Goal: Check status: Check status

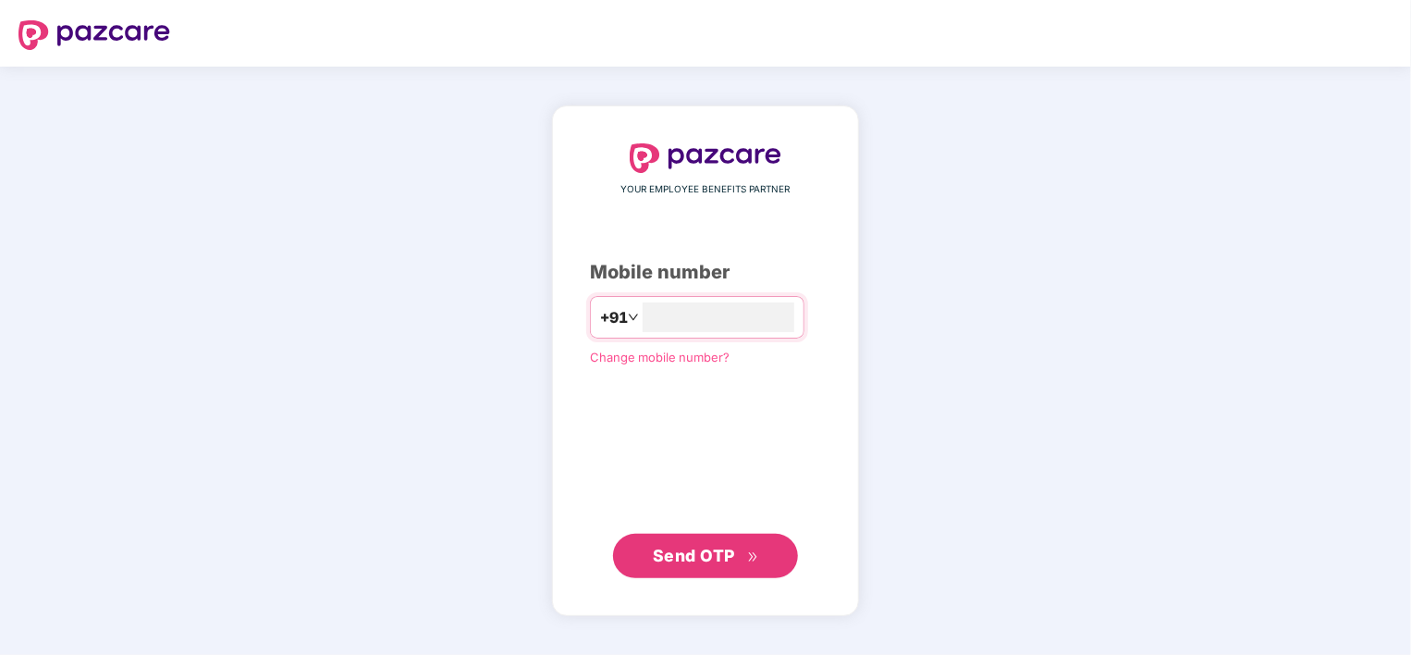
type input "**********"
click at [684, 561] on span "Send OTP" at bounding box center [694, 555] width 82 height 19
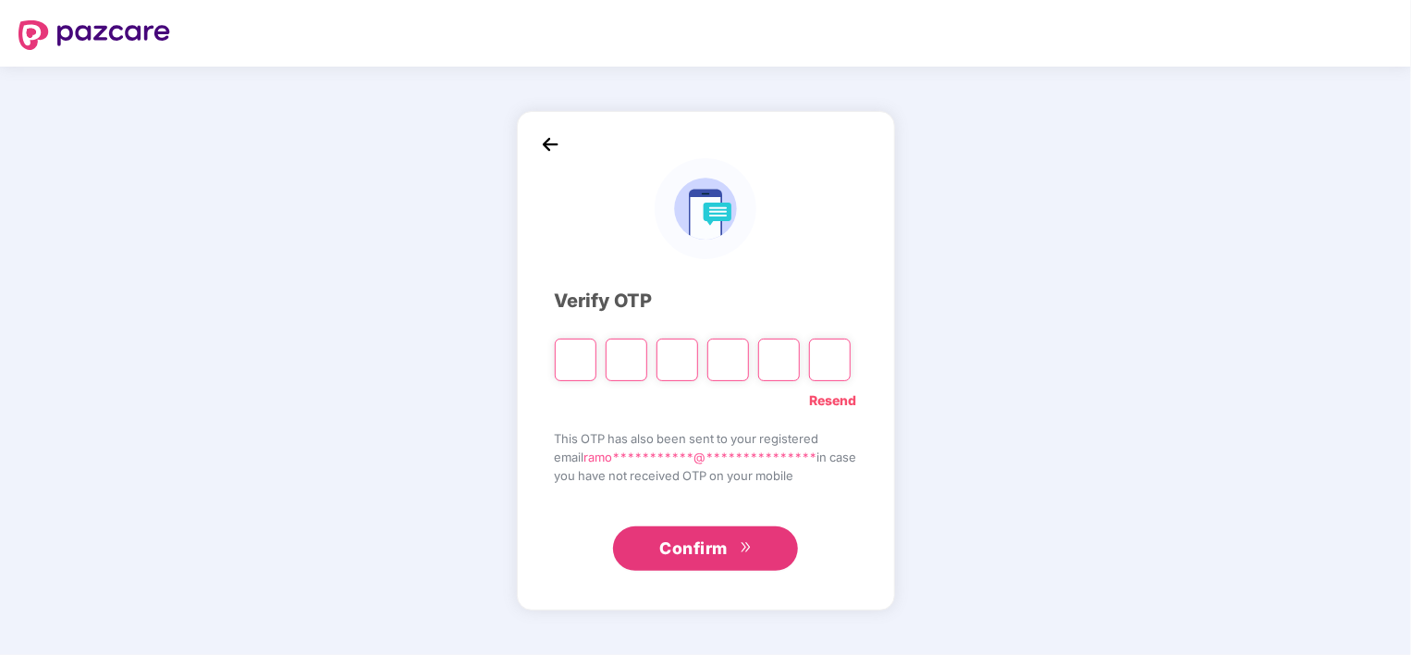
type input "*"
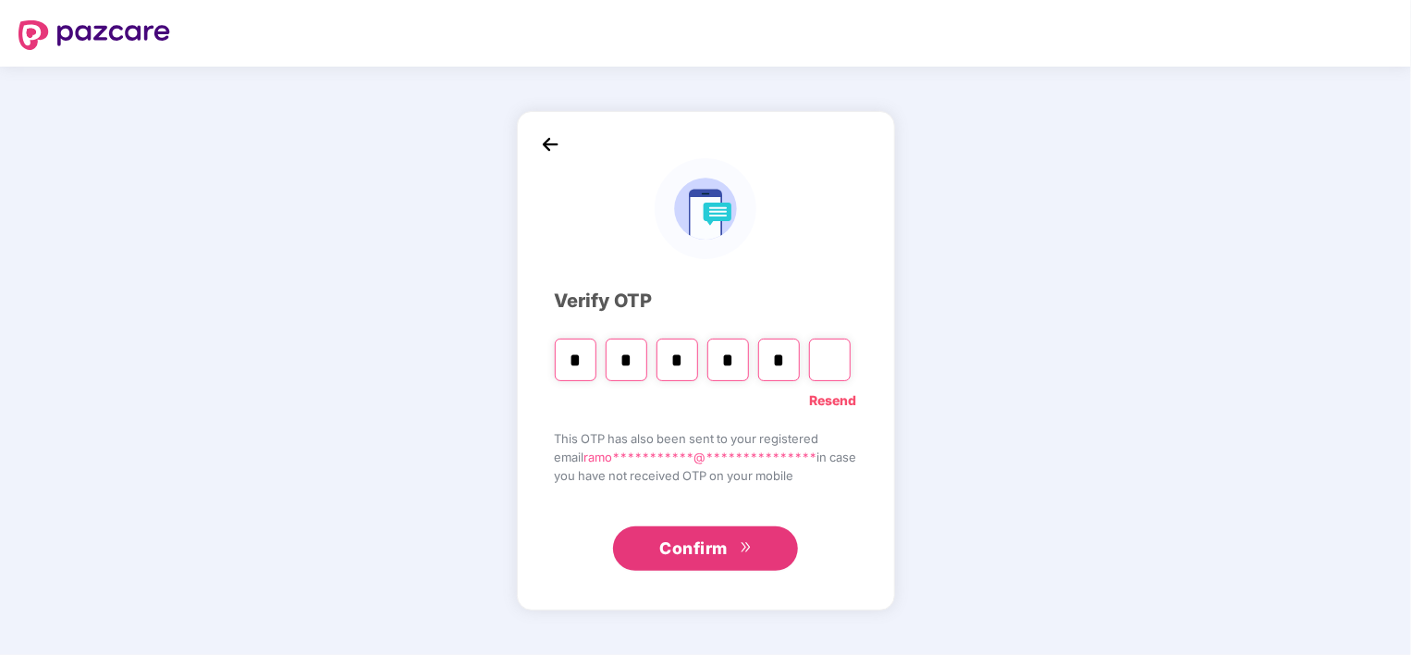
type input "*"
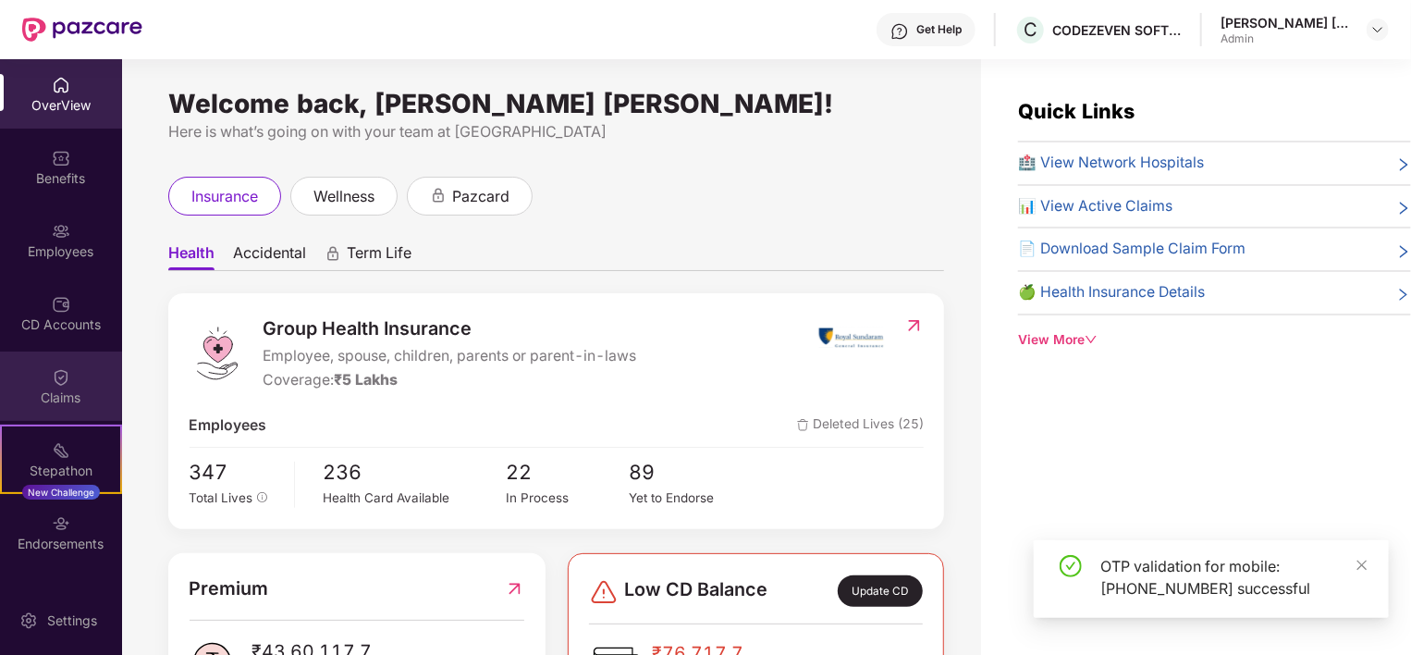
click at [62, 400] on div "Claims" at bounding box center [61, 397] width 122 height 18
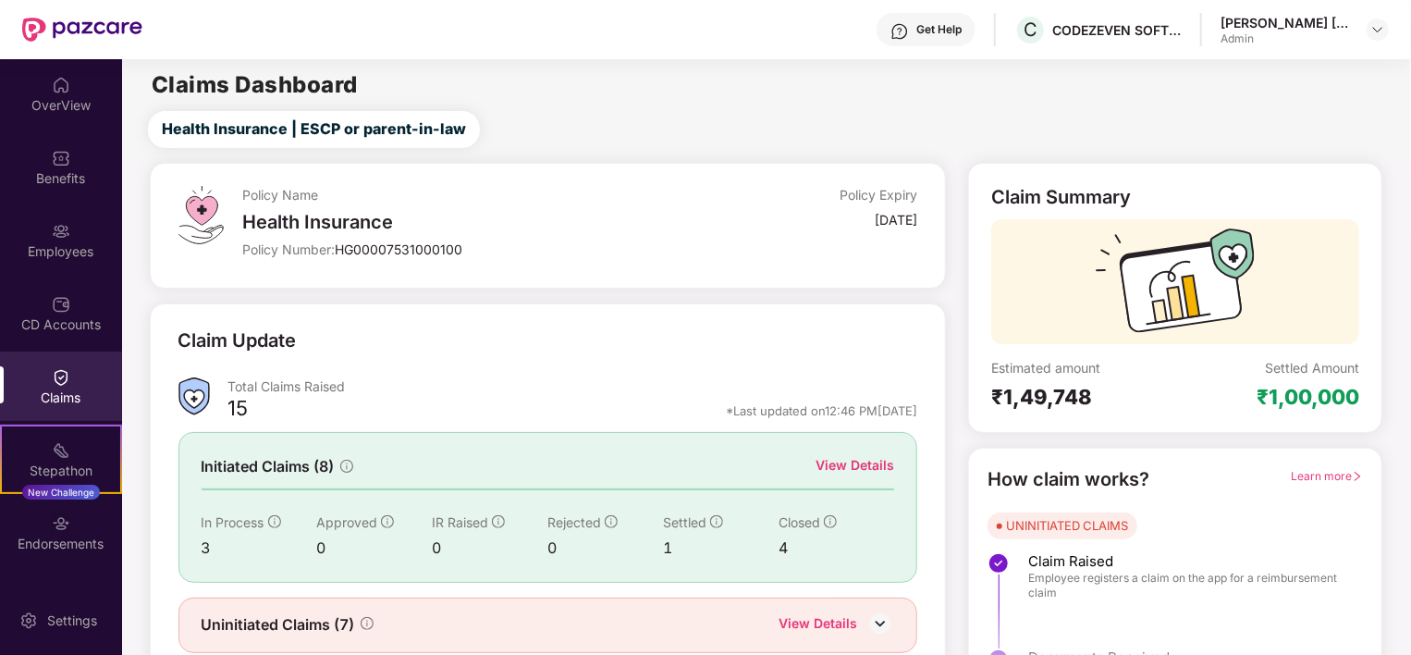
click at [868, 467] on div "View Details" at bounding box center [855, 465] width 79 height 20
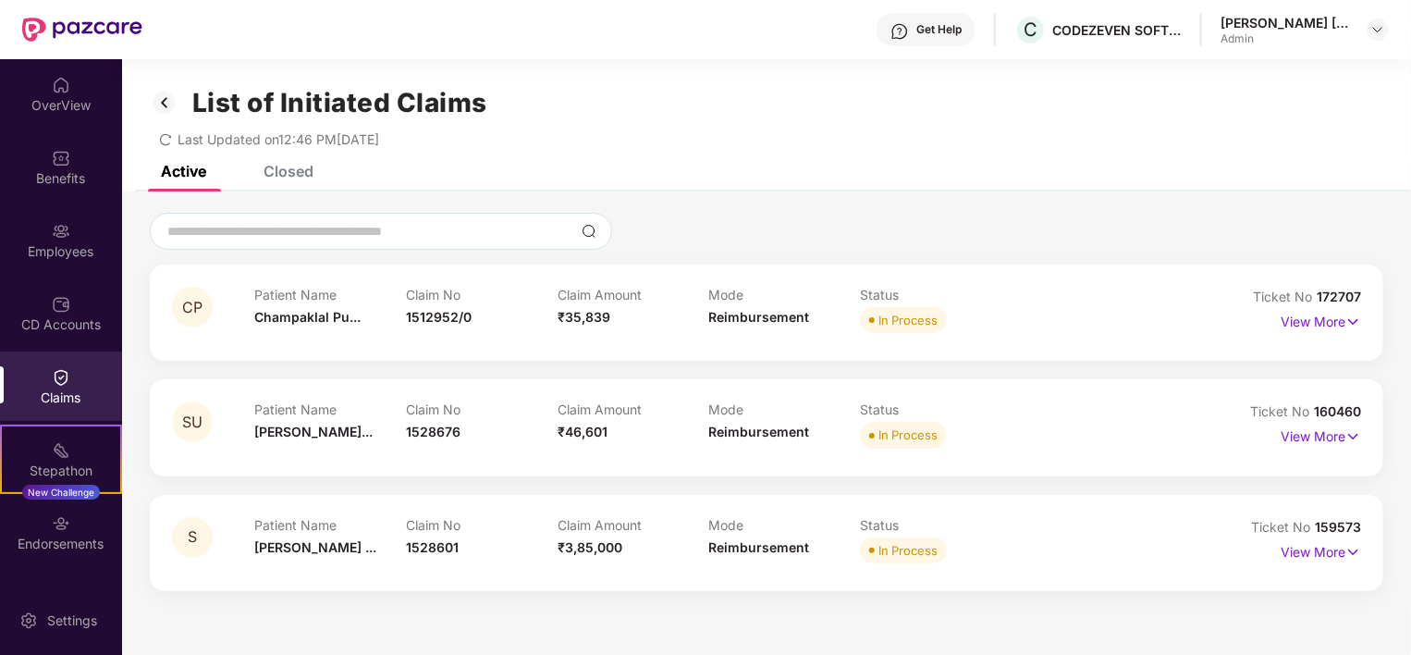
scroll to position [59, 0]
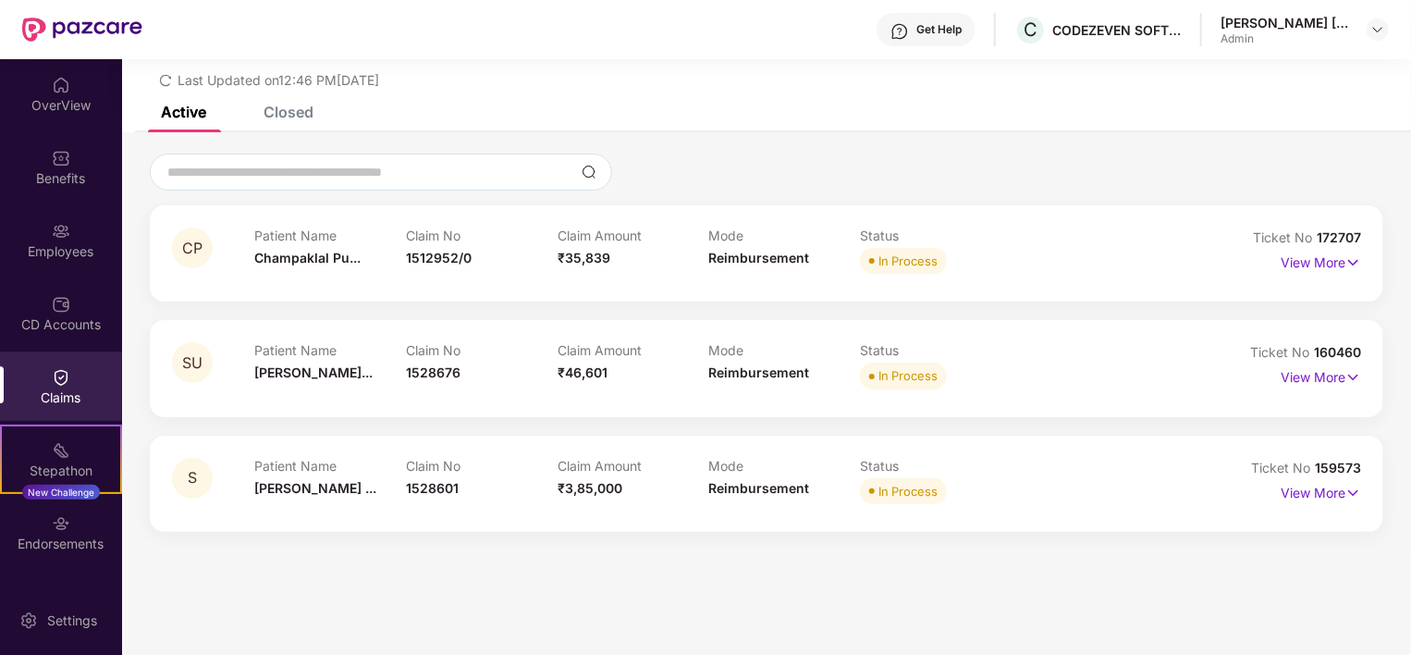
click at [304, 115] on div "Closed" at bounding box center [289, 112] width 50 height 18
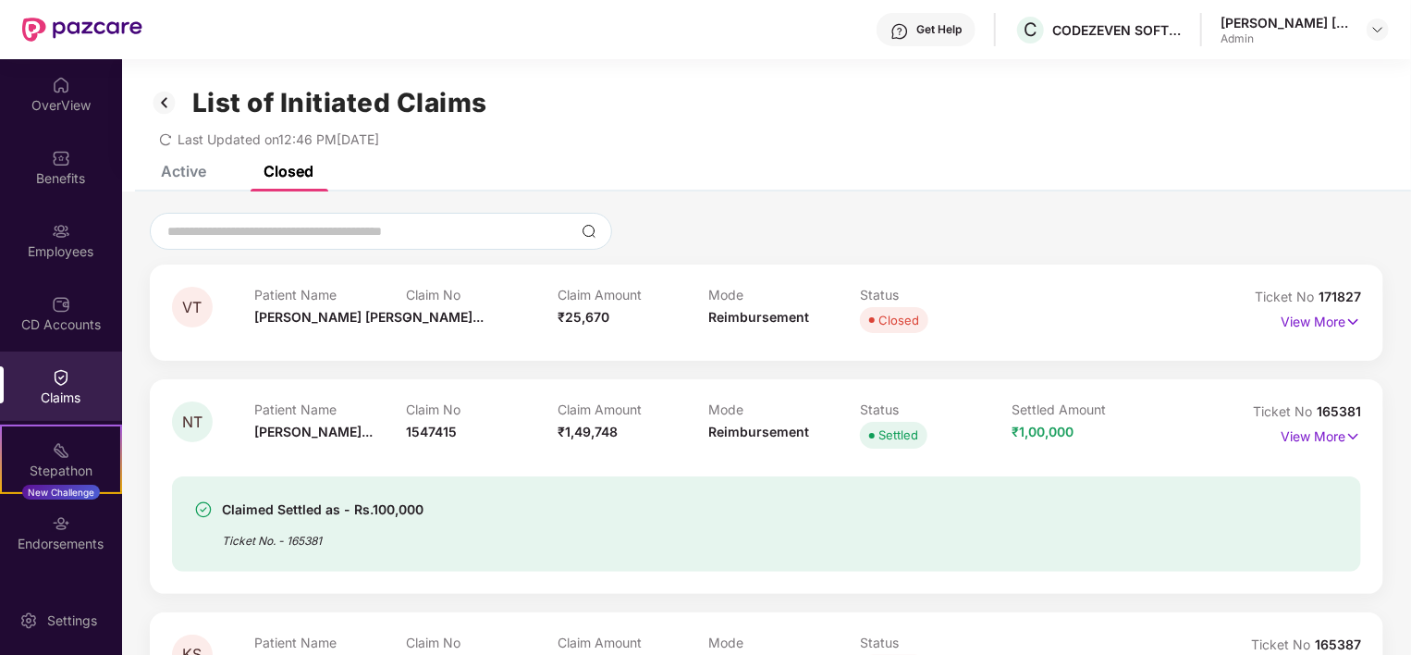
scroll to position [302, 0]
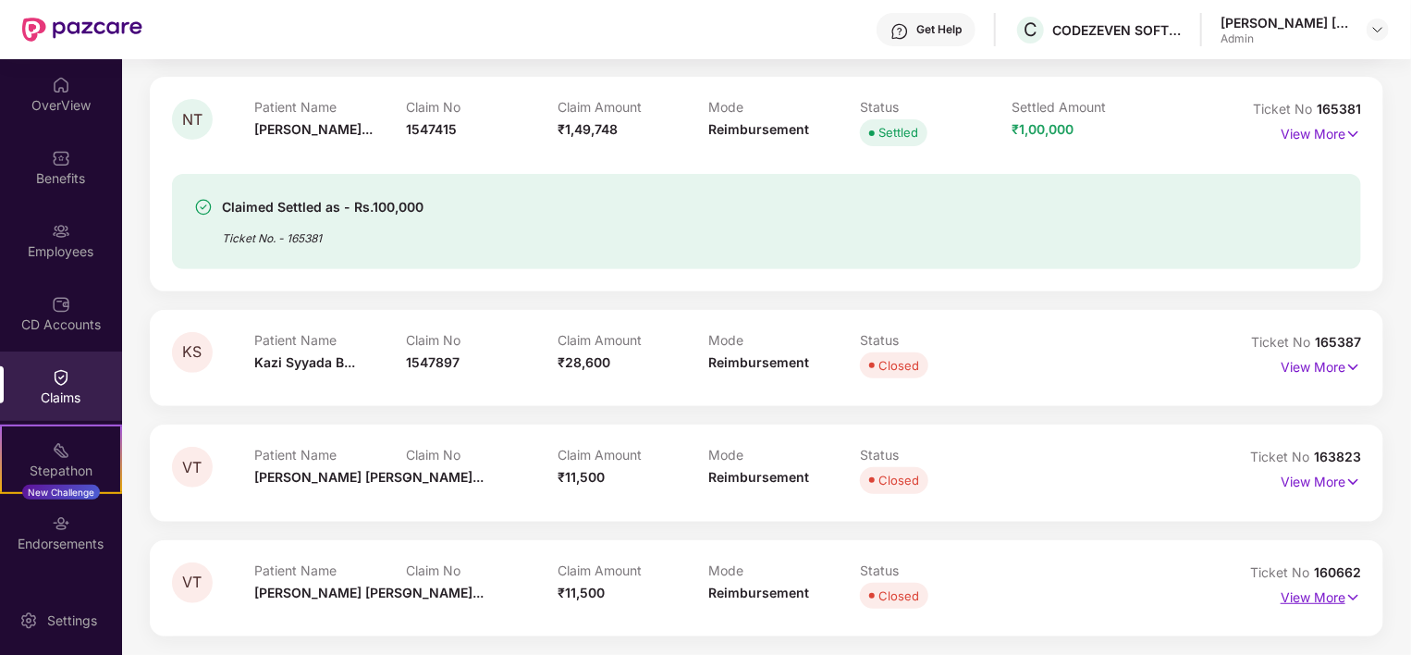
click at [1306, 592] on p "View More" at bounding box center [1321, 595] width 80 height 25
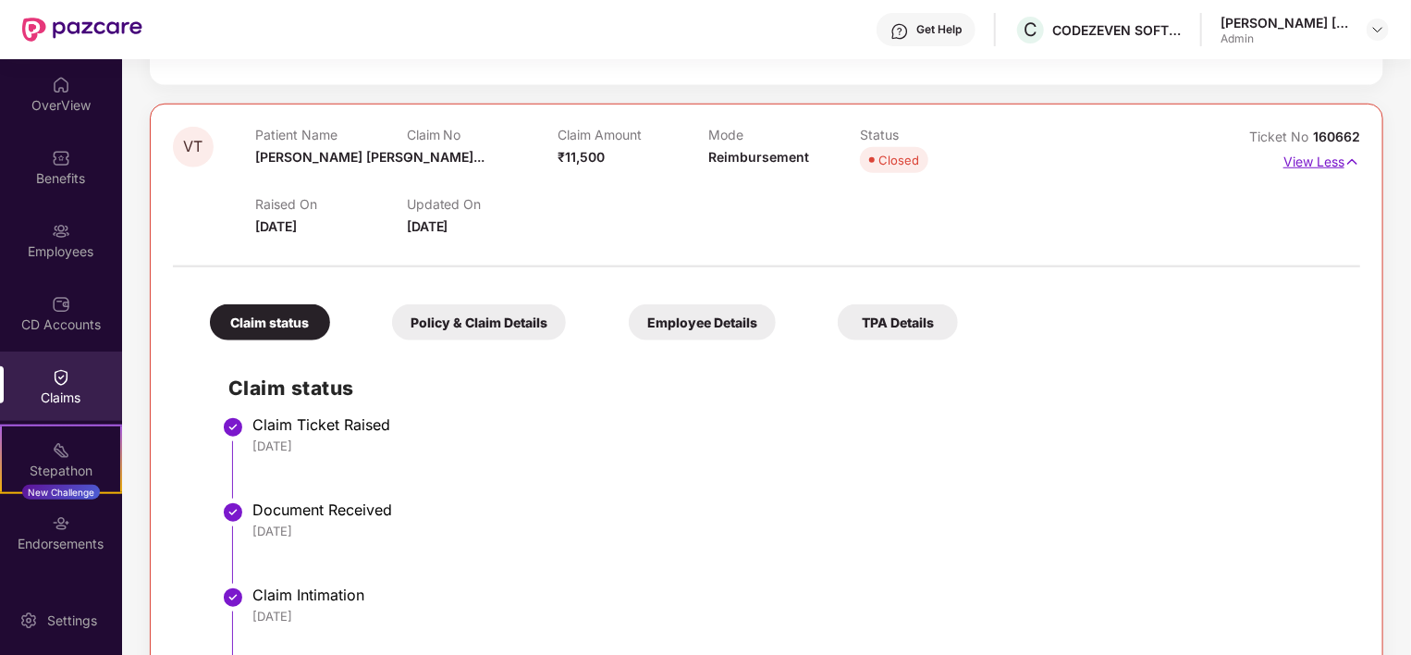
scroll to position [732, 0]
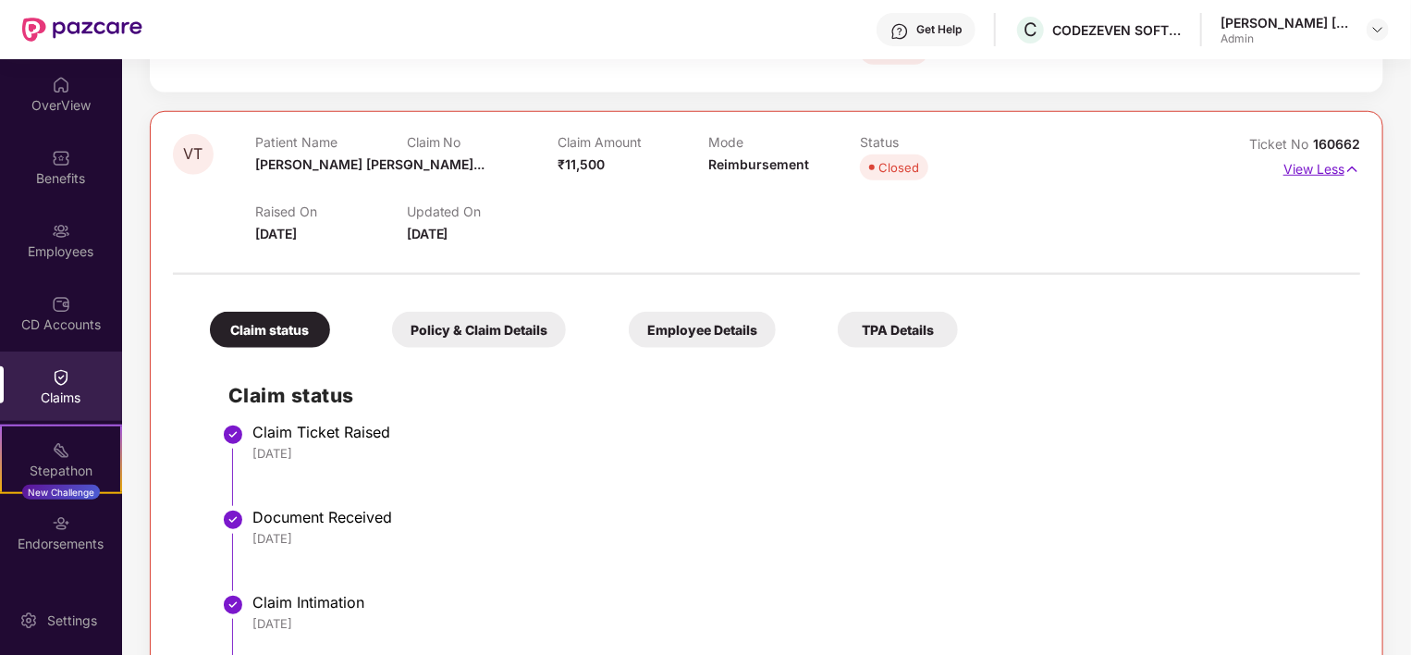
click at [1321, 170] on p "View Less" at bounding box center [1322, 166] width 77 height 25
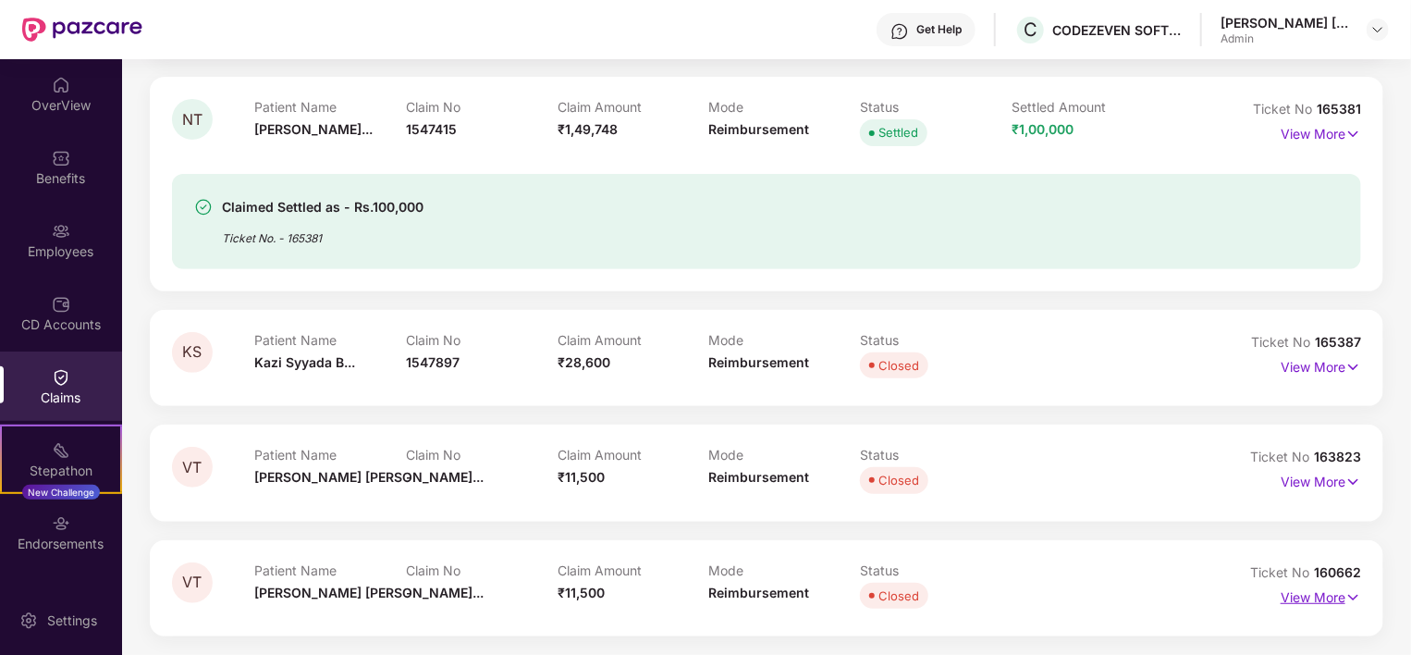
scroll to position [302, 0]
click at [1303, 485] on p "View More" at bounding box center [1321, 479] width 80 height 25
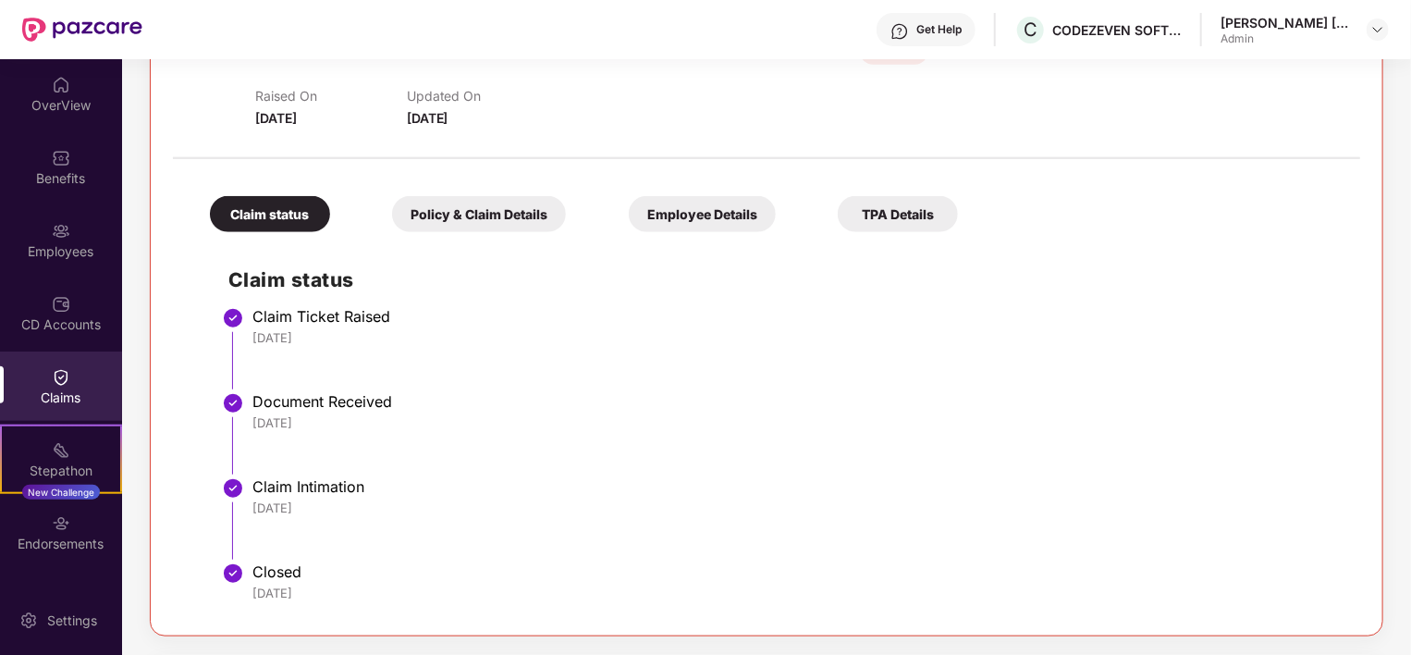
scroll to position [846, 0]
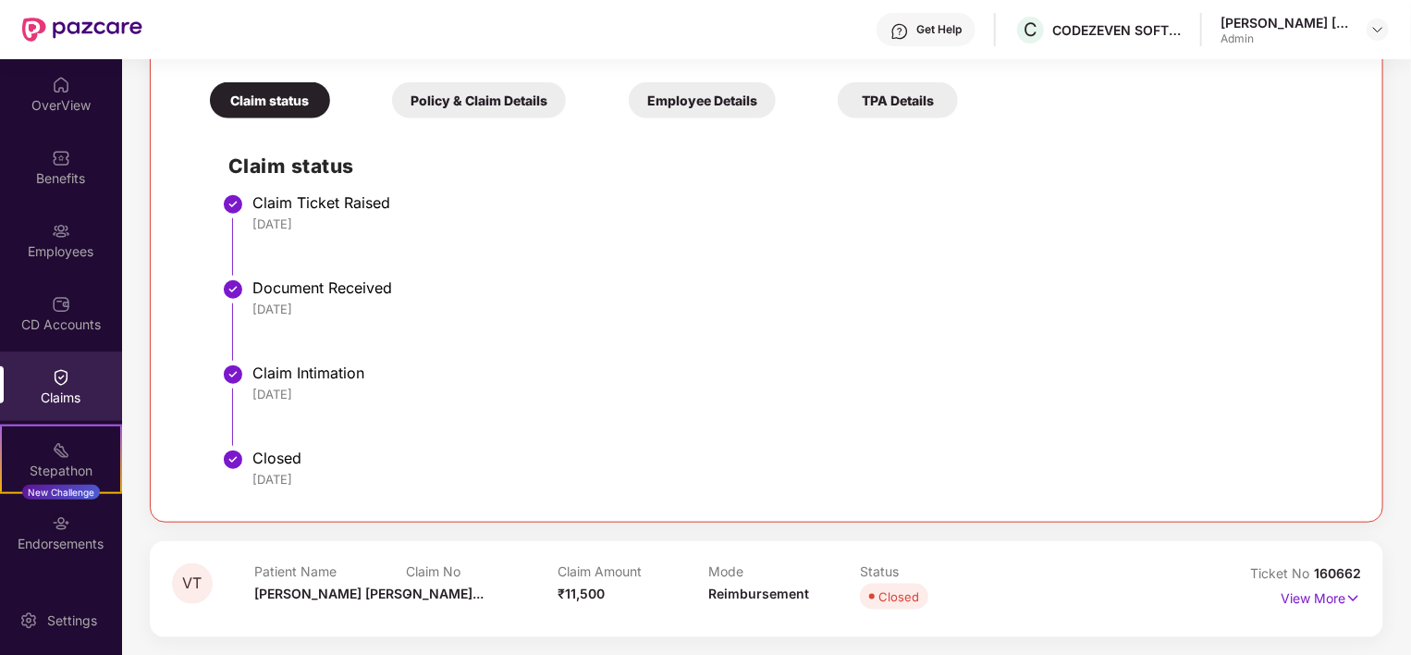
click at [501, 110] on div "Policy & Claim Details" at bounding box center [479, 100] width 174 height 36
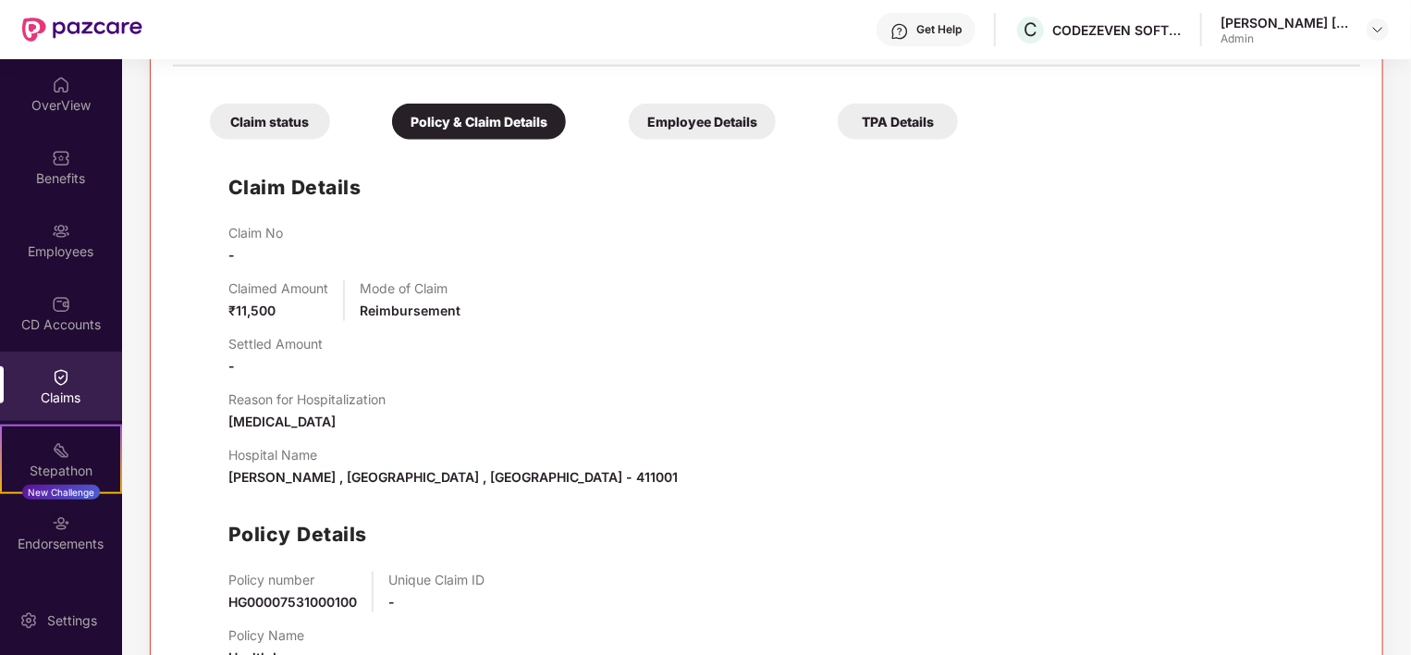
scroll to position [826, 0]
click at [273, 113] on div "Claim status" at bounding box center [270, 121] width 120 height 36
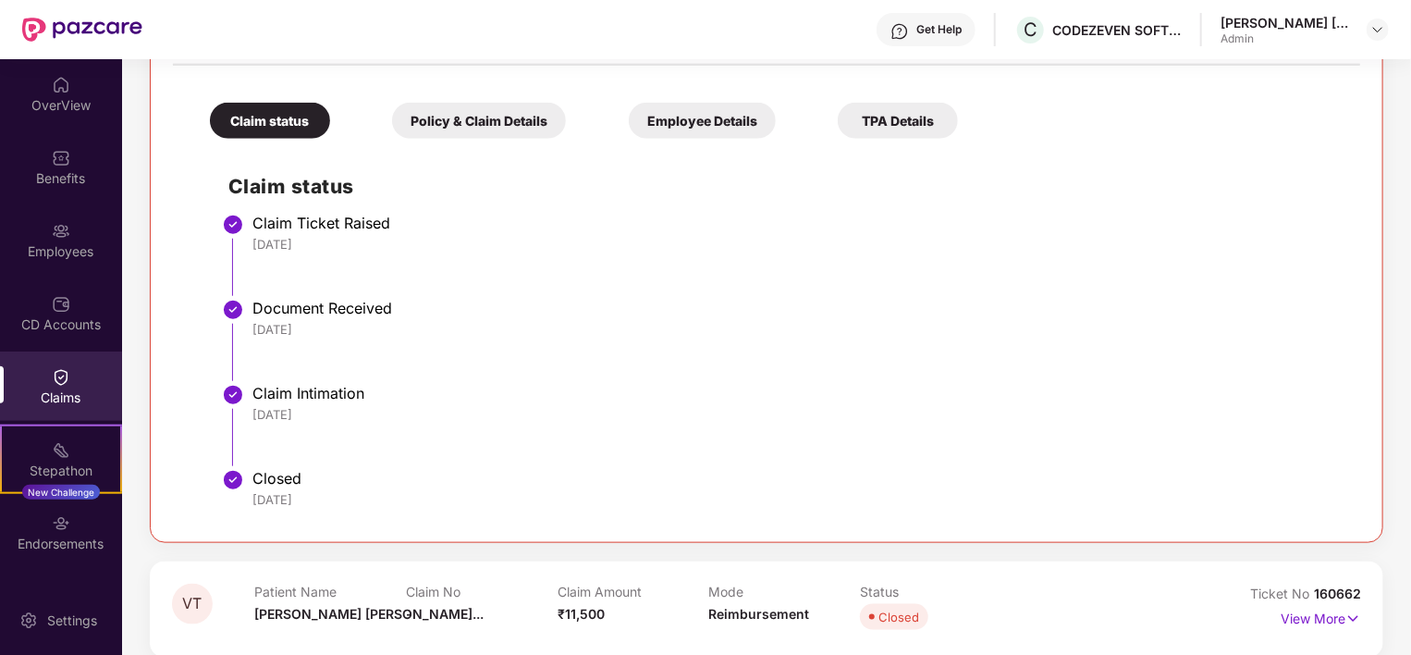
scroll to position [846, 0]
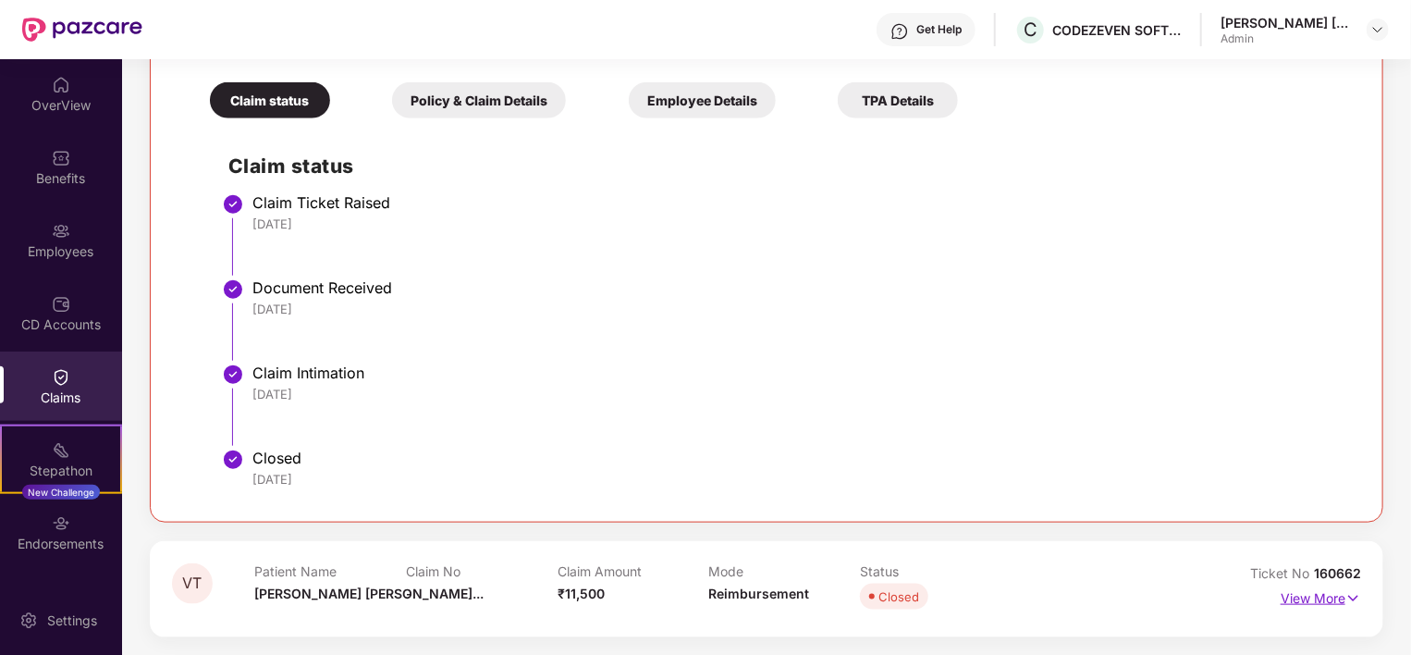
click at [1306, 597] on p "View More" at bounding box center [1321, 596] width 80 height 25
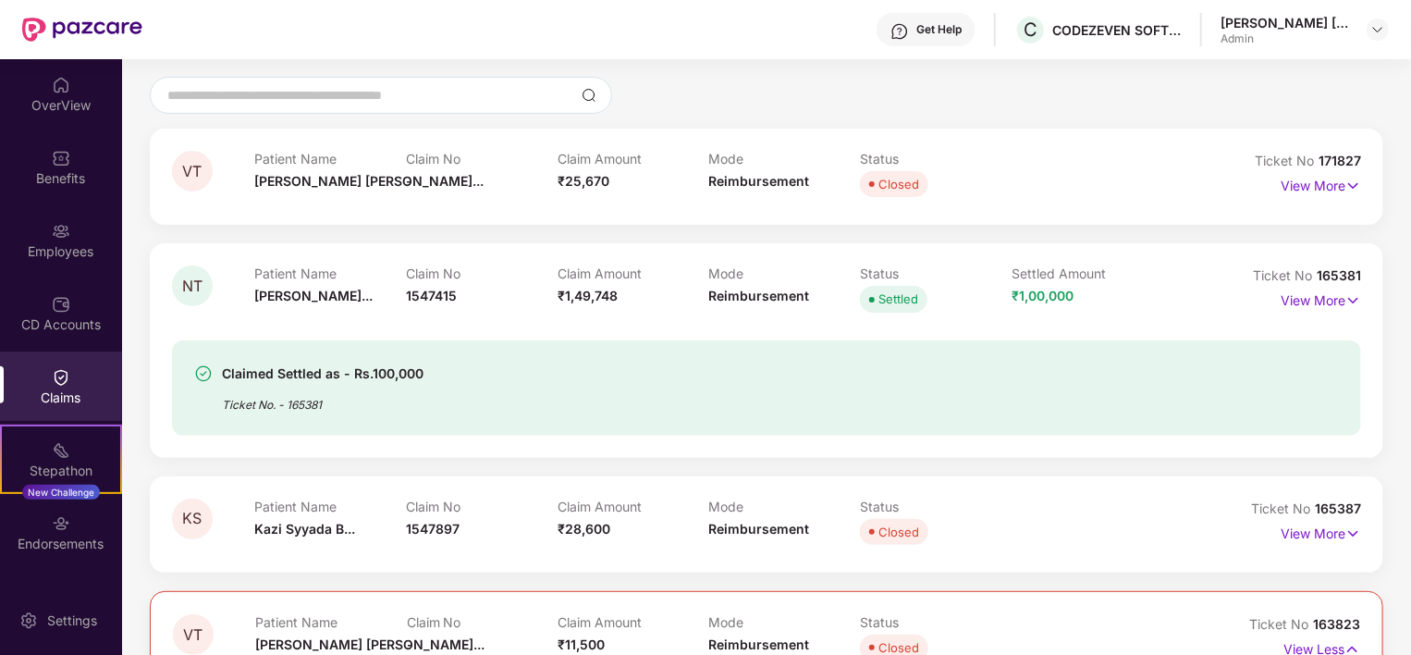
scroll to position [0, 0]
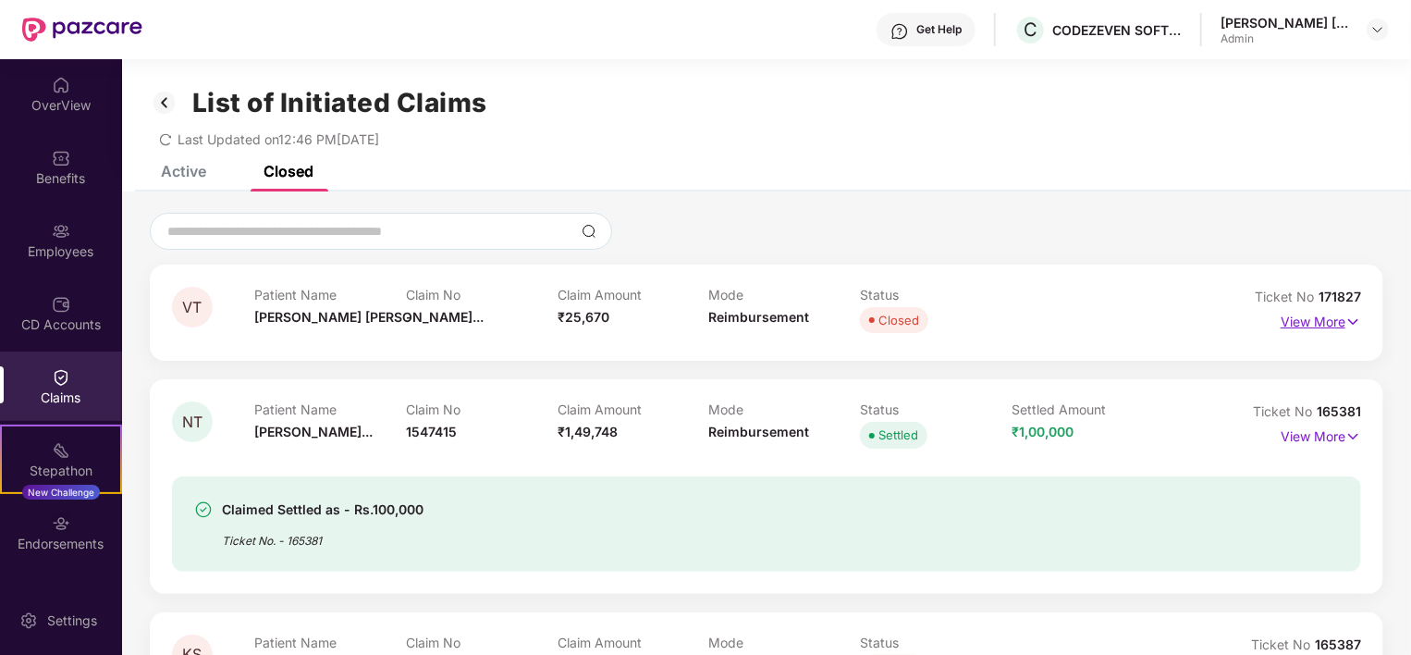
click at [1306, 318] on p "View More" at bounding box center [1321, 319] width 80 height 25
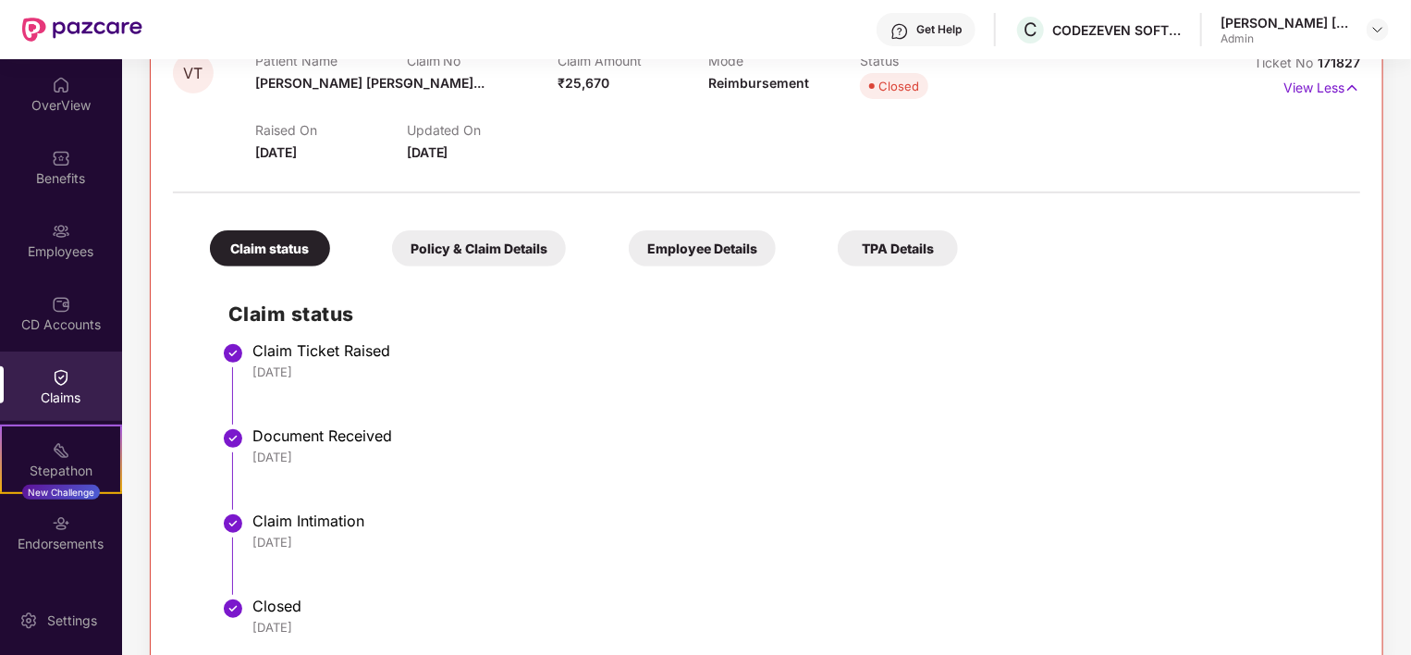
scroll to position [375, 0]
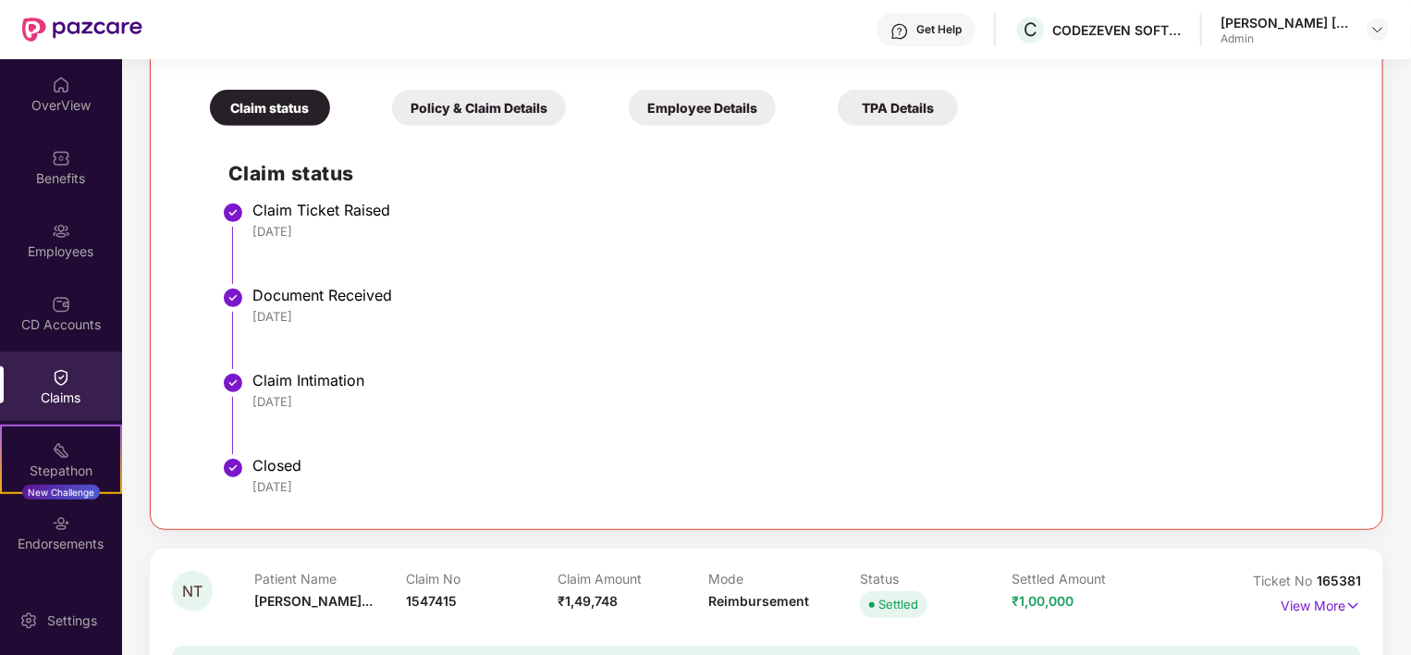
click at [483, 114] on div "Policy & Claim Details" at bounding box center [479, 108] width 174 height 36
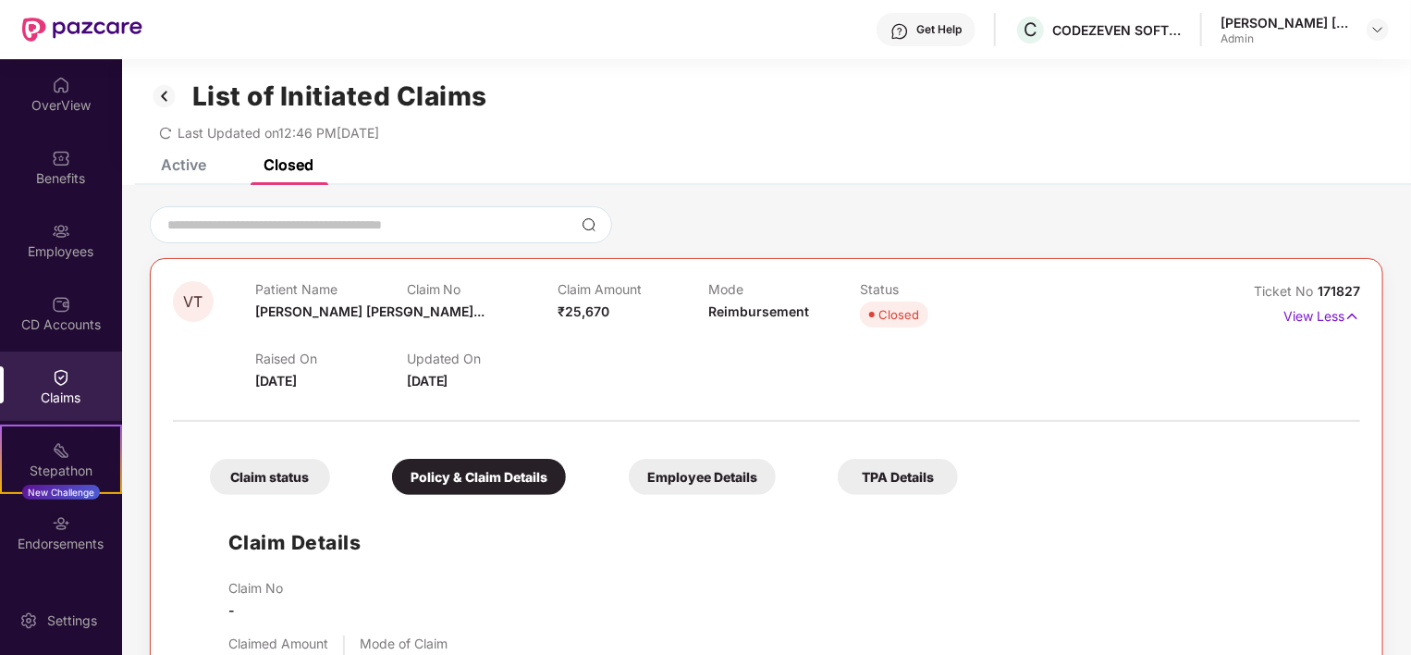
scroll to position [6, 0]
click at [191, 160] on div "Active" at bounding box center [183, 165] width 45 height 18
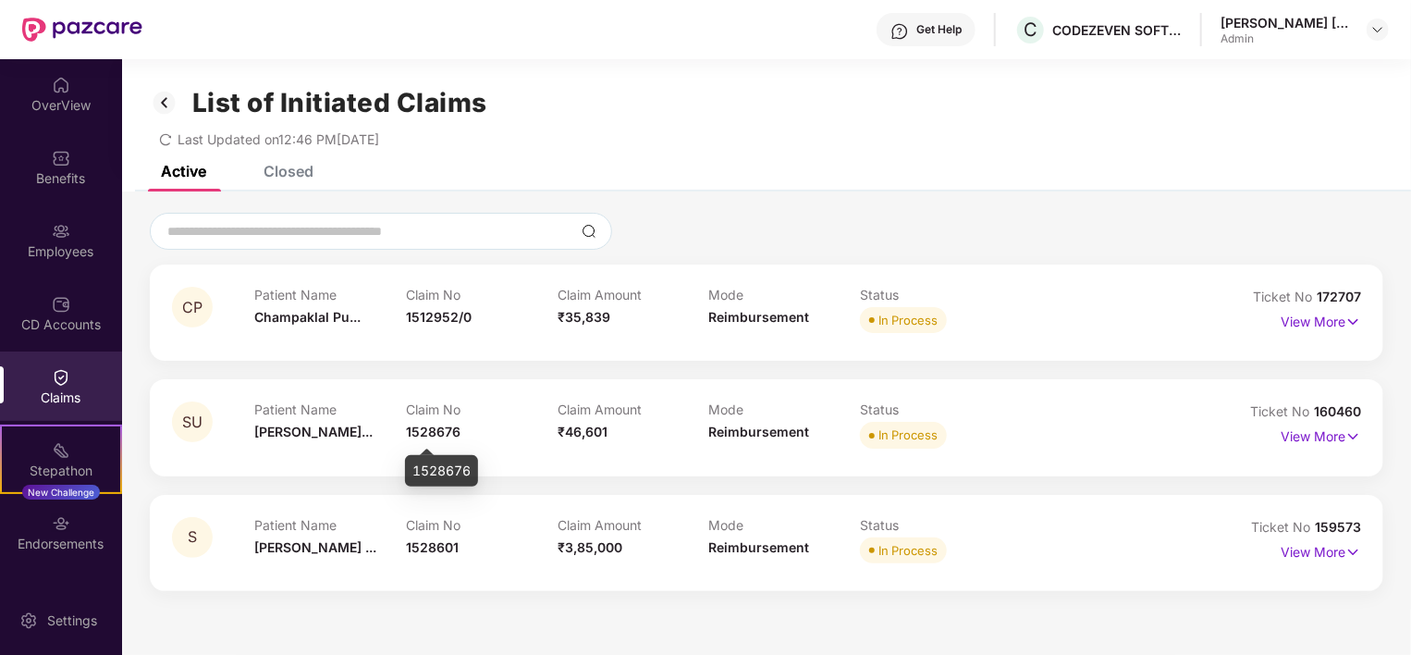
scroll to position [59, 0]
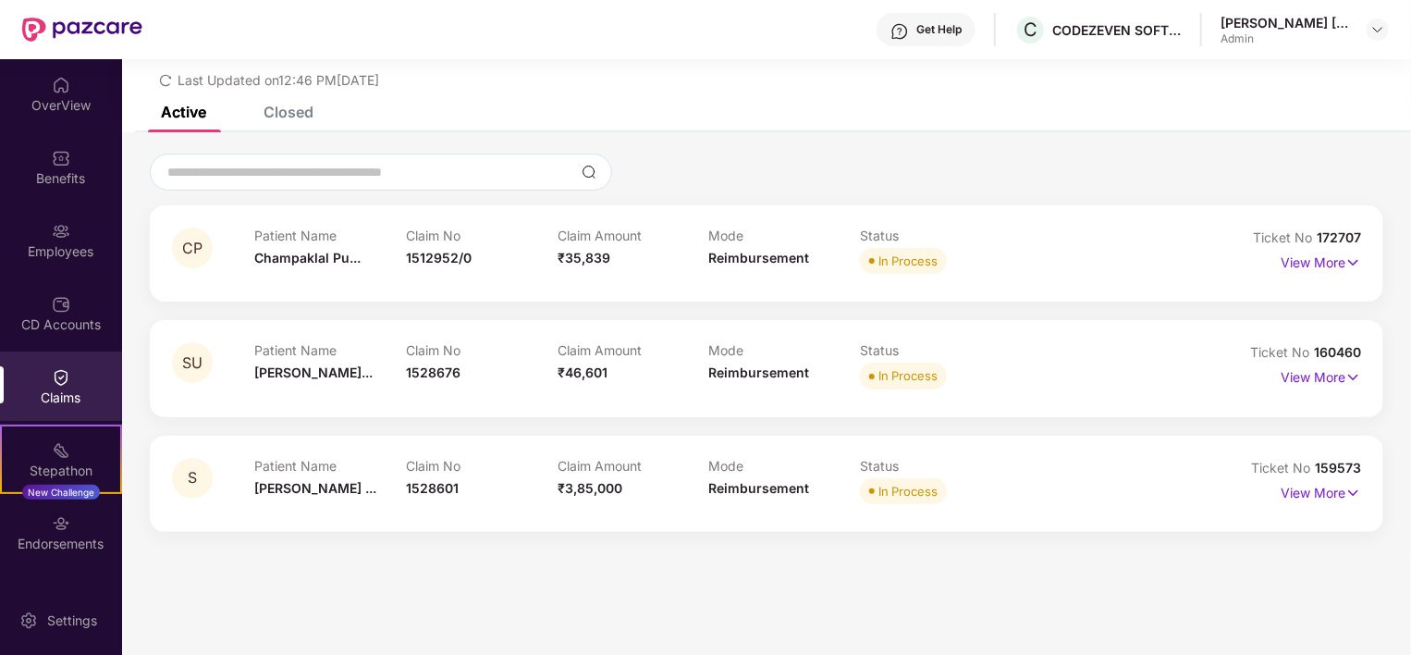
click at [297, 105] on div "Closed" at bounding box center [289, 112] width 50 height 18
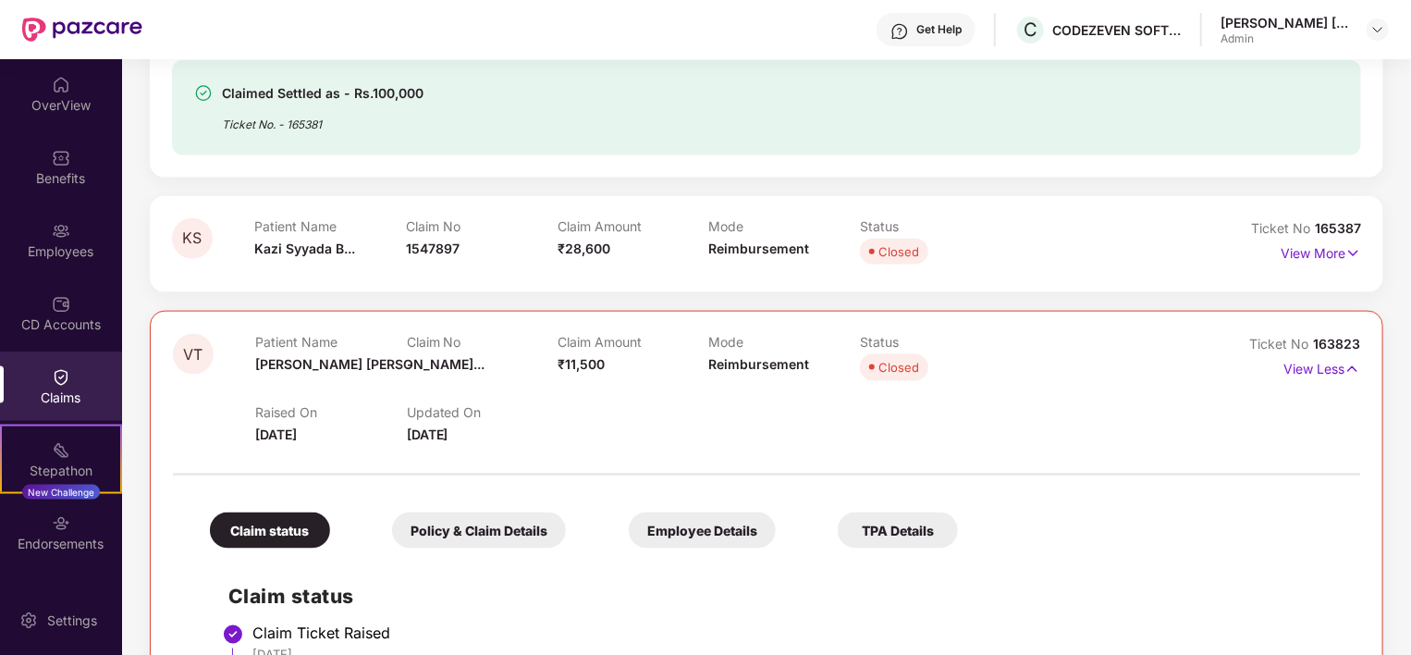
scroll to position [1121, 0]
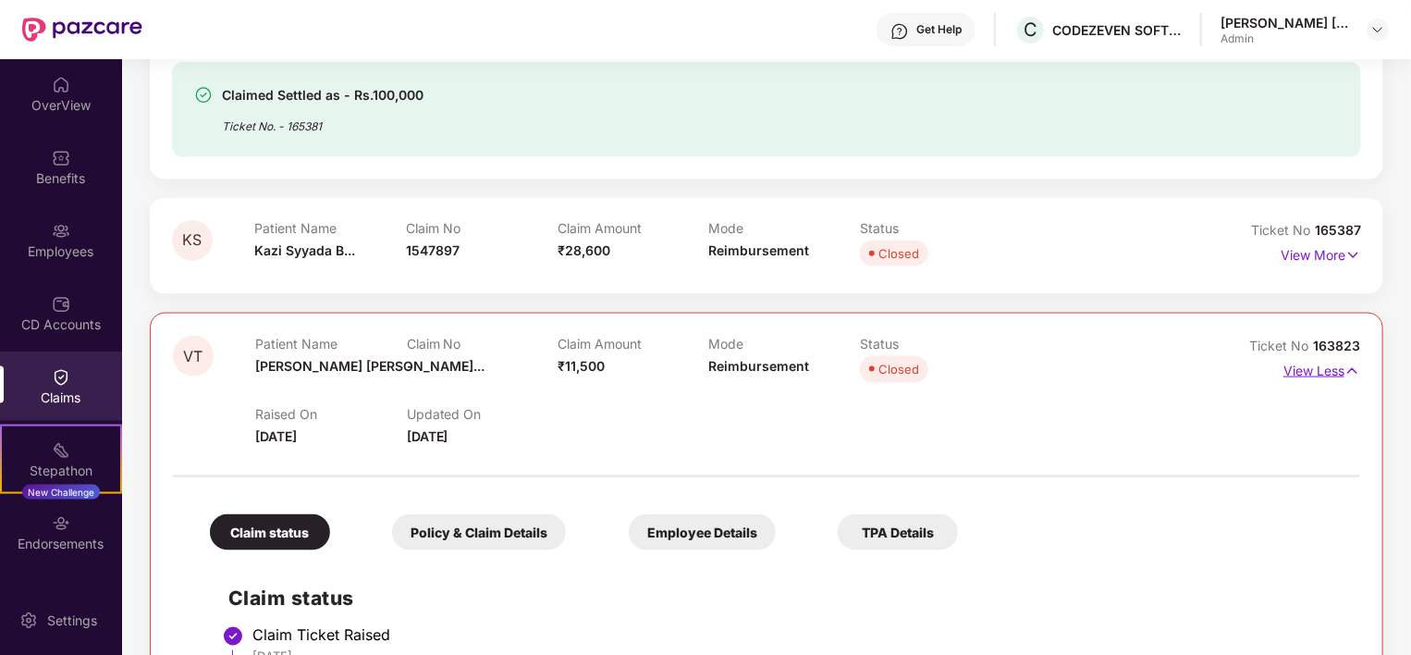
click at [1352, 373] on img at bounding box center [1353, 371] width 16 height 20
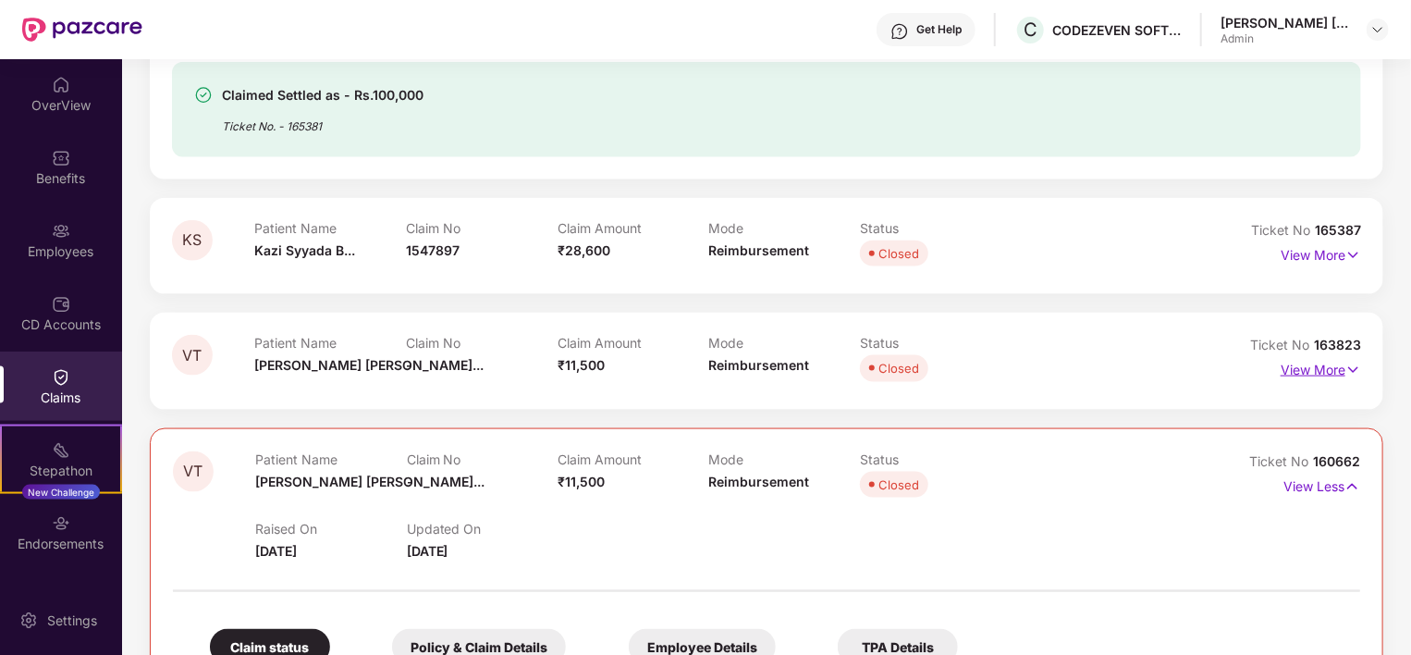
scroll to position [1268, 0]
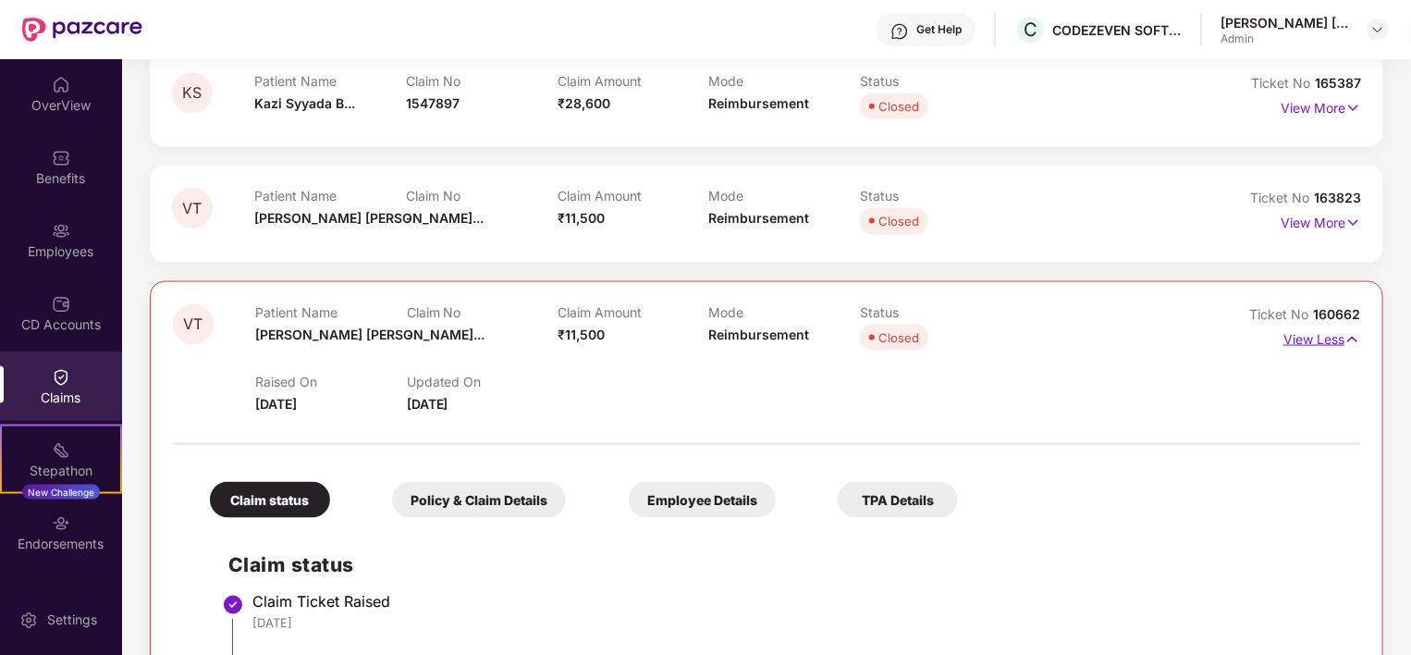
click at [1349, 336] on img at bounding box center [1353, 339] width 16 height 20
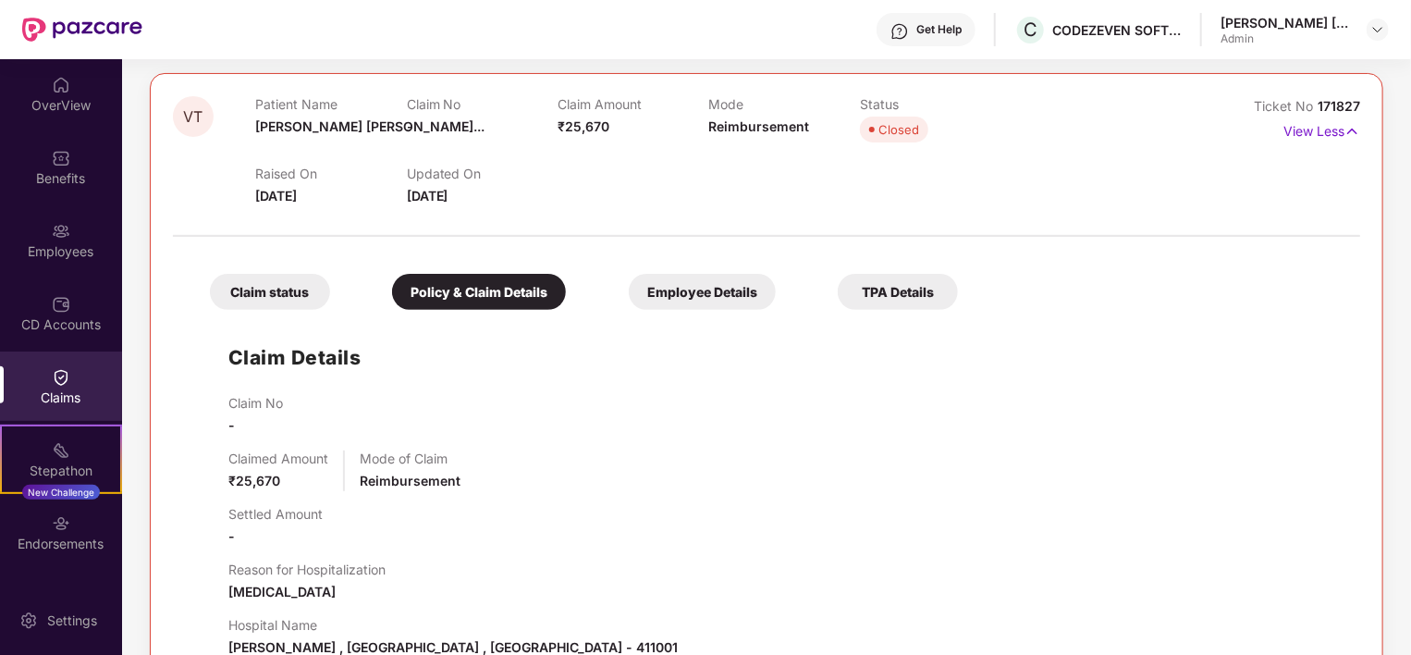
scroll to position [191, 0]
click at [1350, 127] on img at bounding box center [1353, 132] width 16 height 20
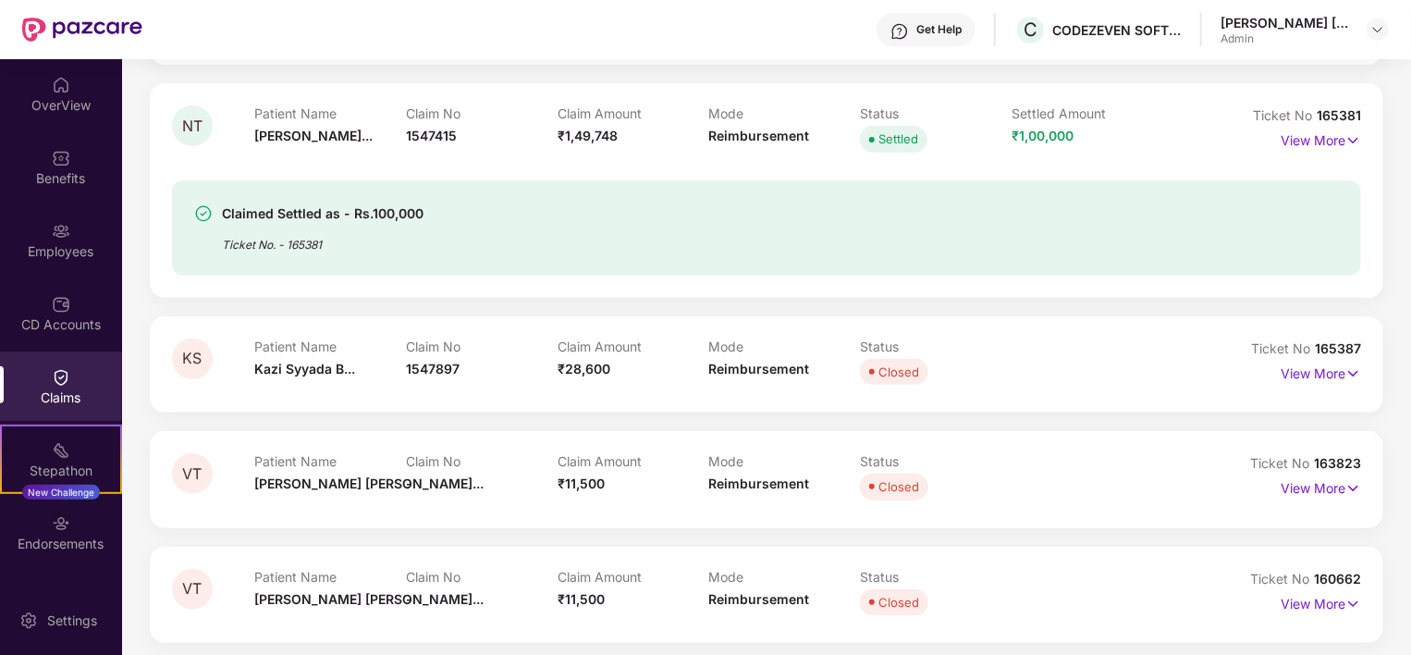
scroll to position [302, 0]
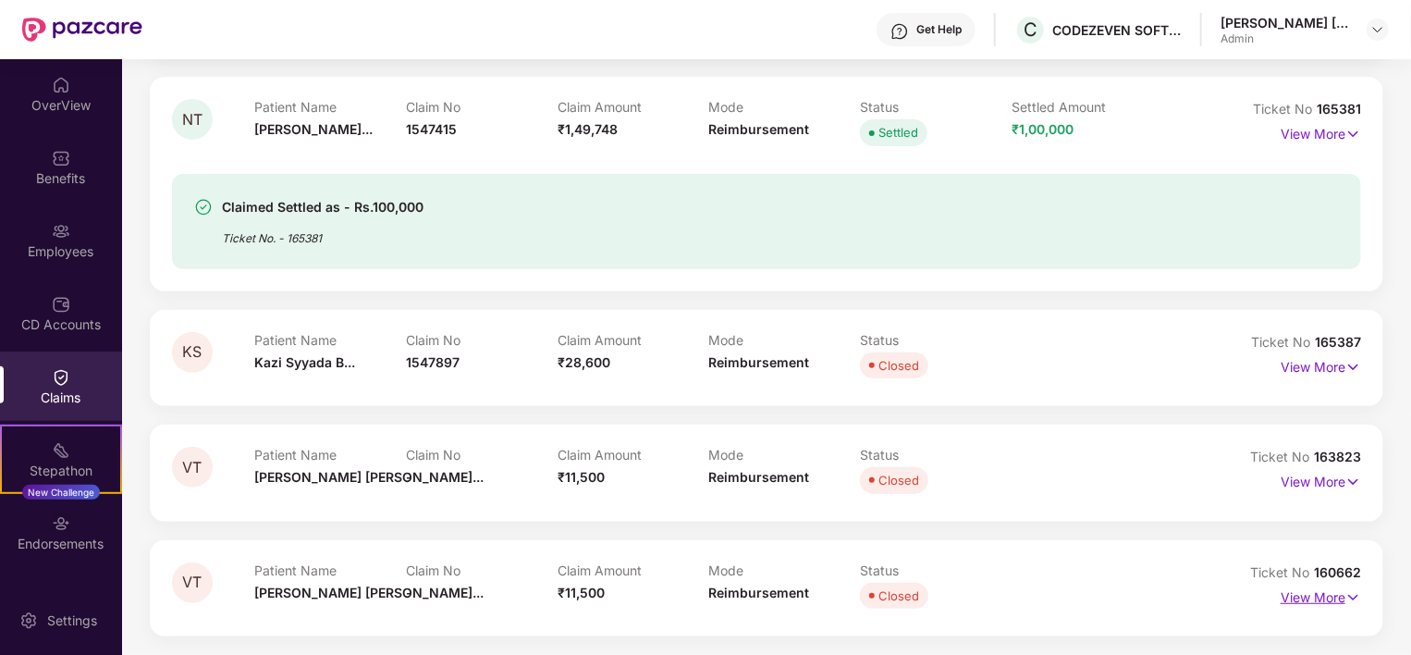
click at [1316, 597] on p "View More" at bounding box center [1321, 595] width 80 height 25
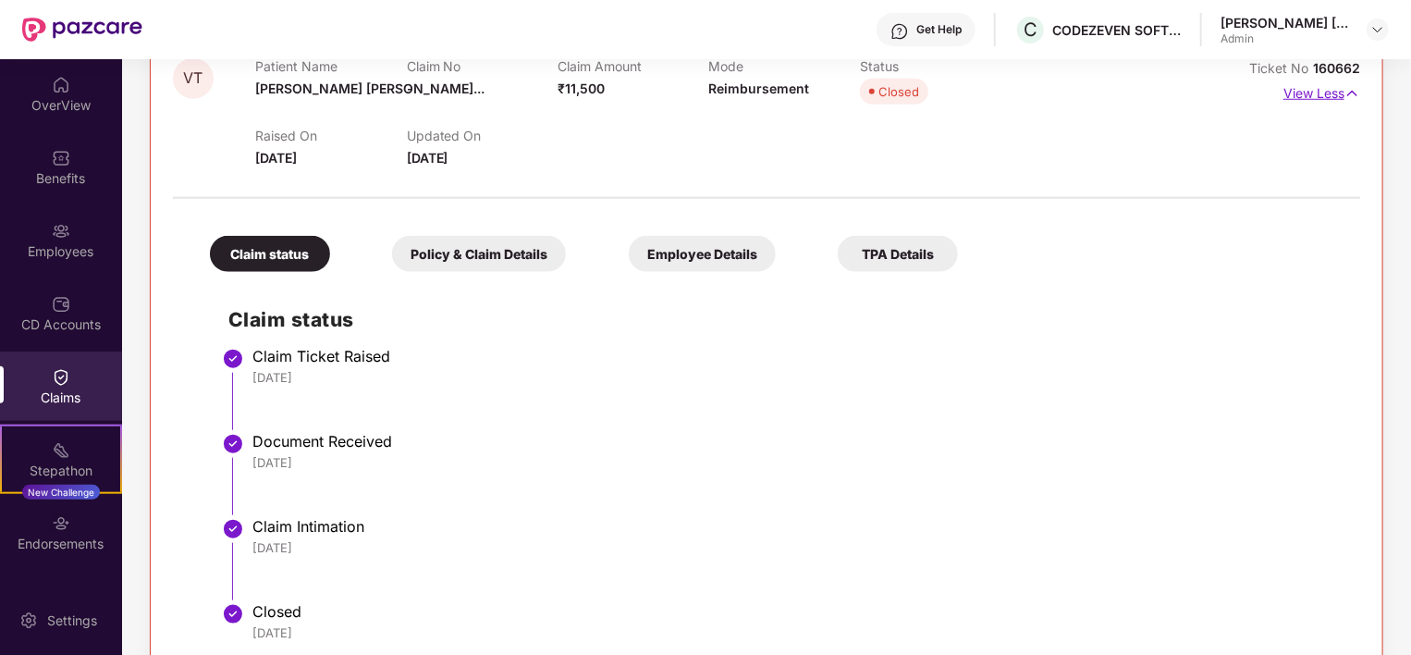
scroll to position [846, 0]
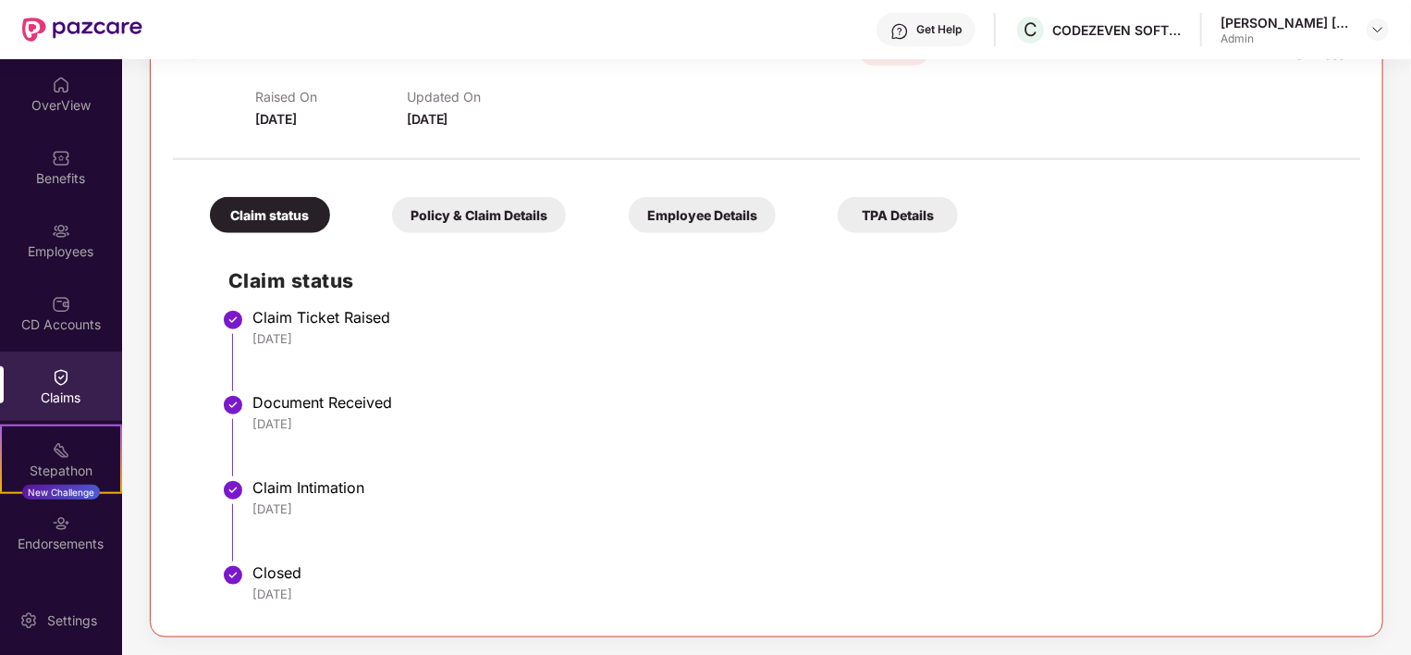
click at [507, 199] on div "Policy & Claim Details" at bounding box center [479, 215] width 174 height 36
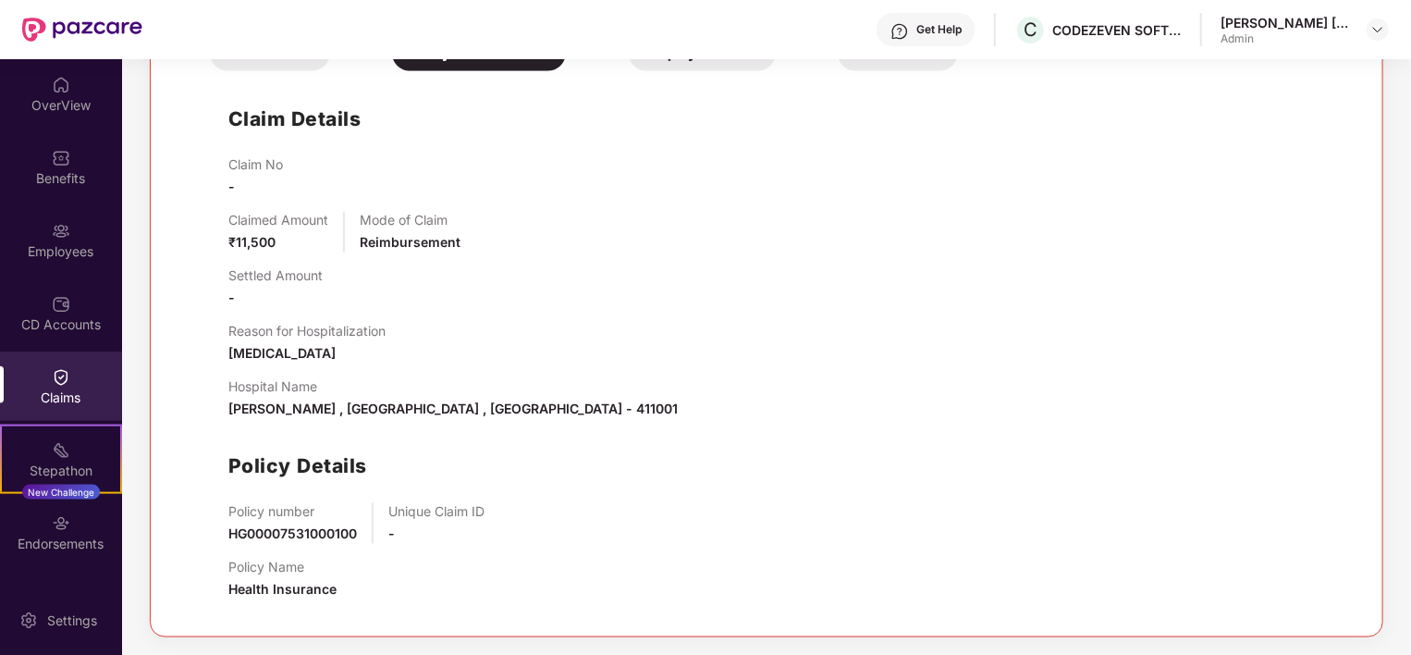
scroll to position [768, 0]
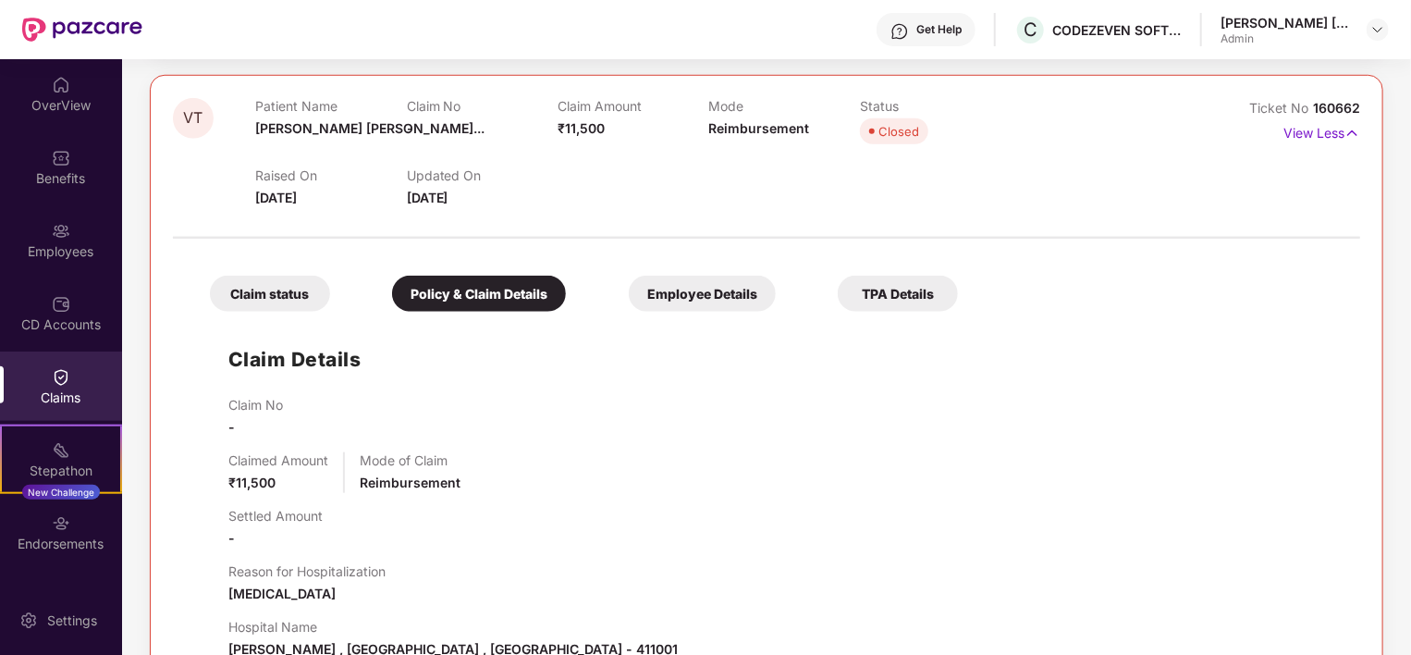
click at [673, 293] on div "Employee Details" at bounding box center [702, 294] width 147 height 36
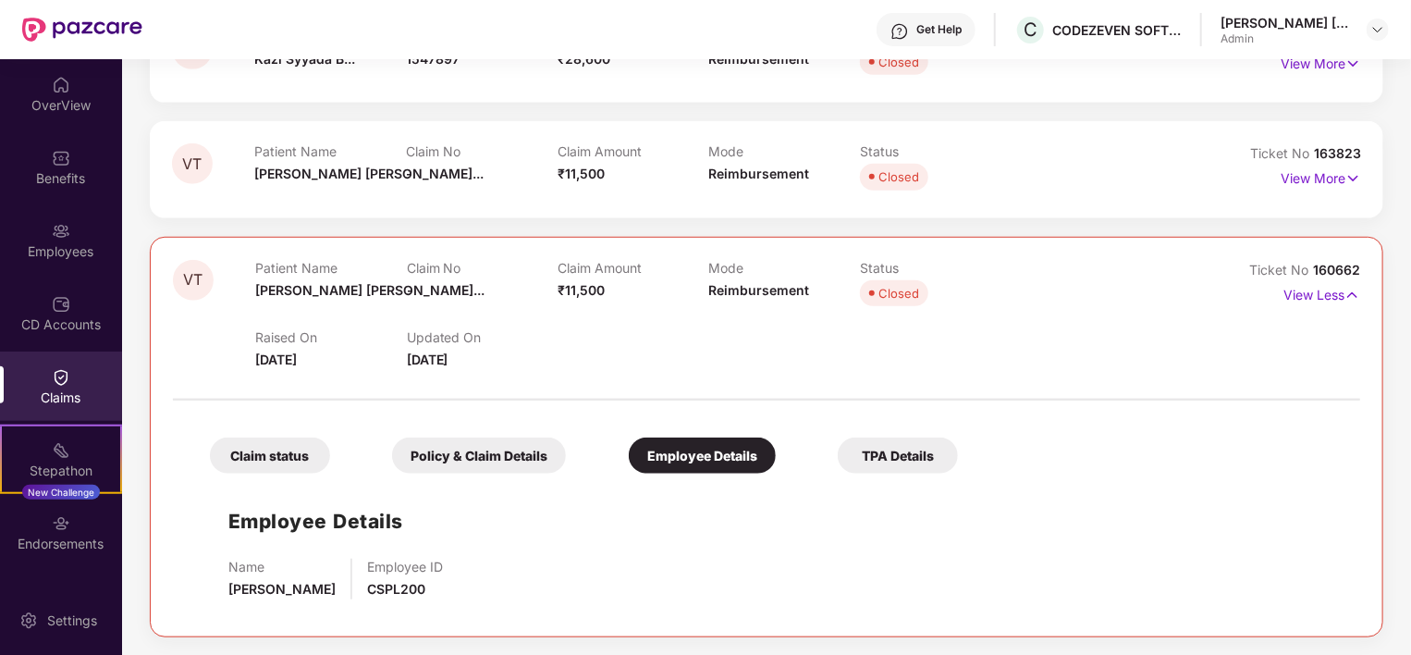
click at [473, 448] on div "Policy & Claim Details" at bounding box center [479, 455] width 174 height 36
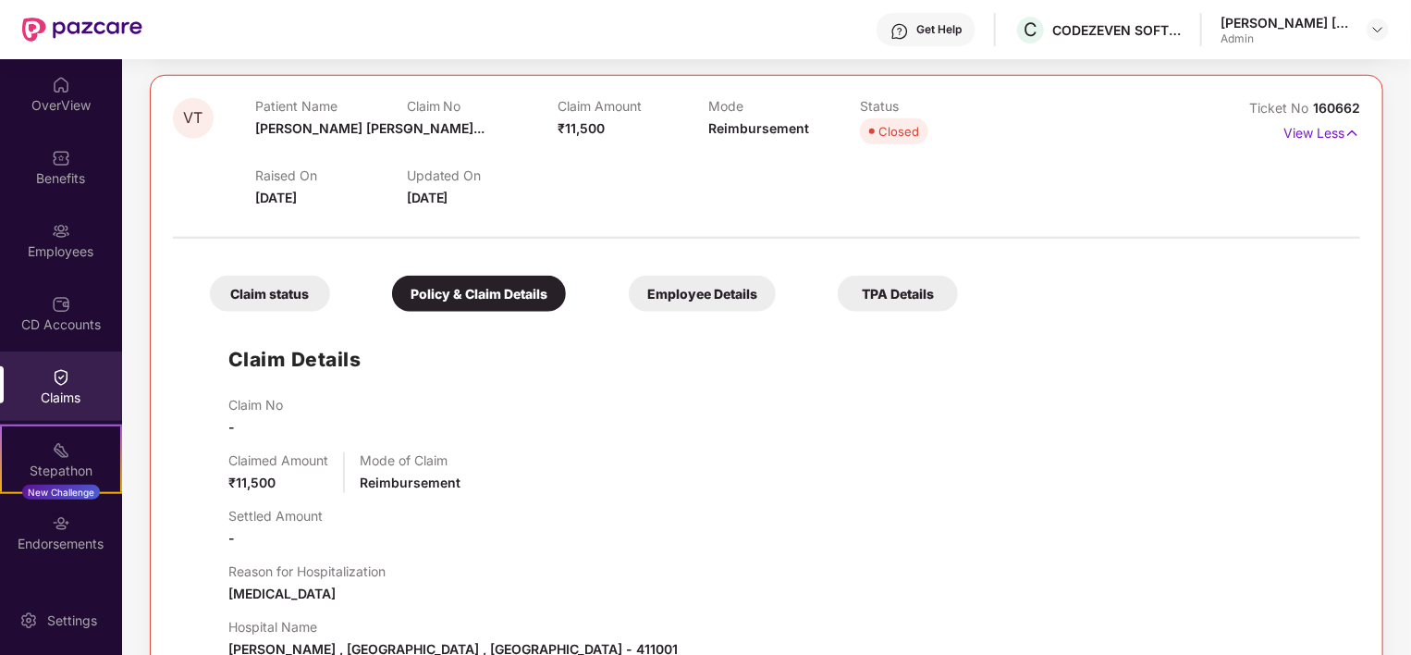
scroll to position [1008, 0]
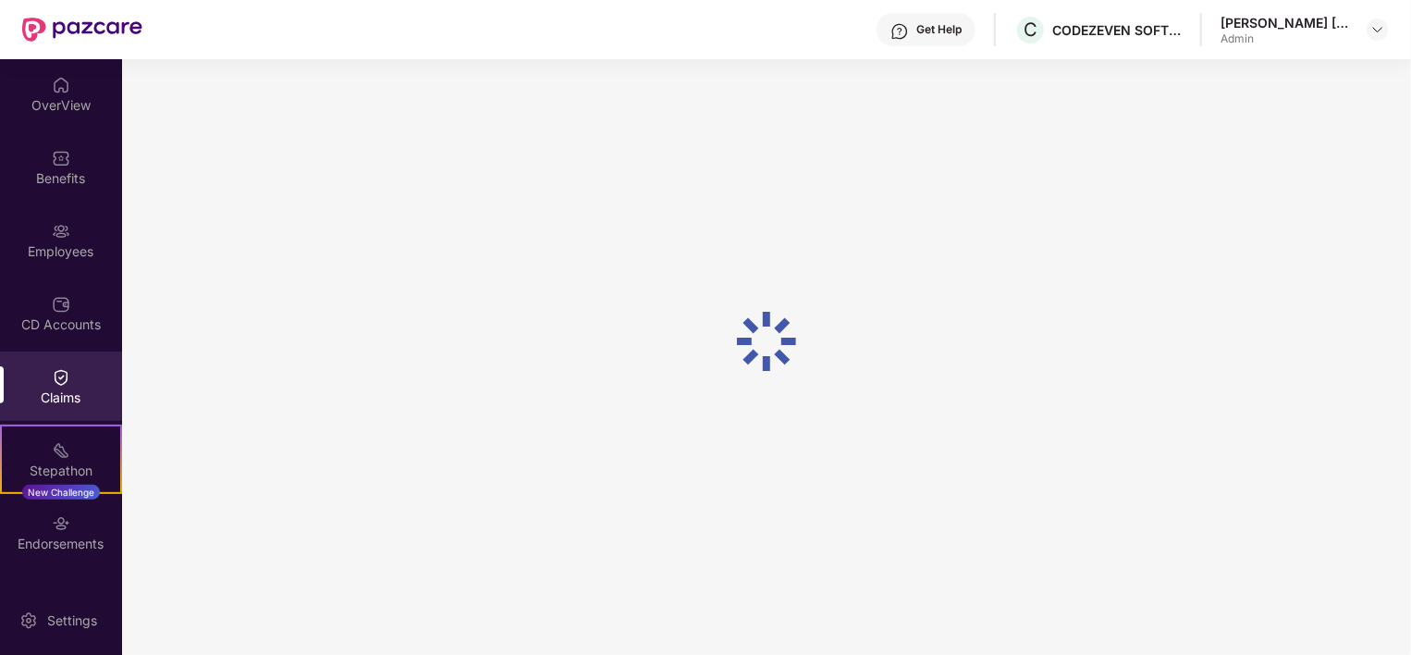
scroll to position [68, 0]
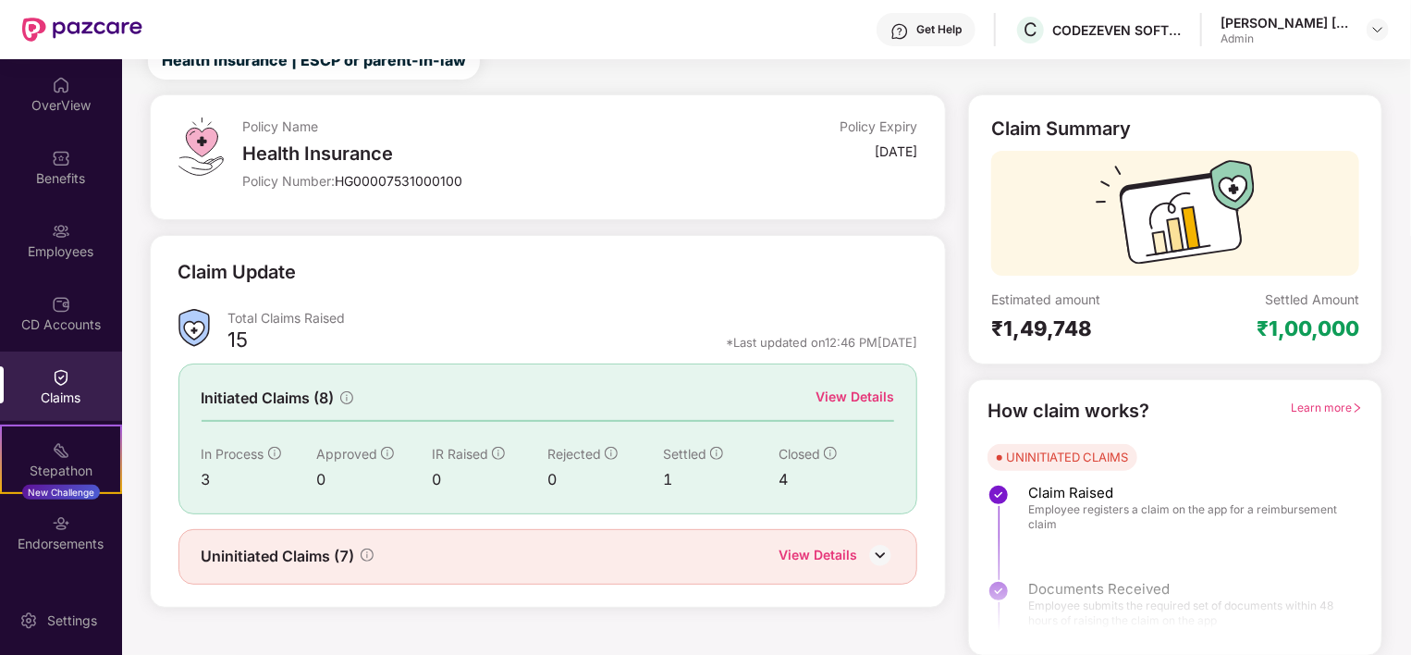
click at [832, 553] on div "View Details" at bounding box center [818, 557] width 79 height 24
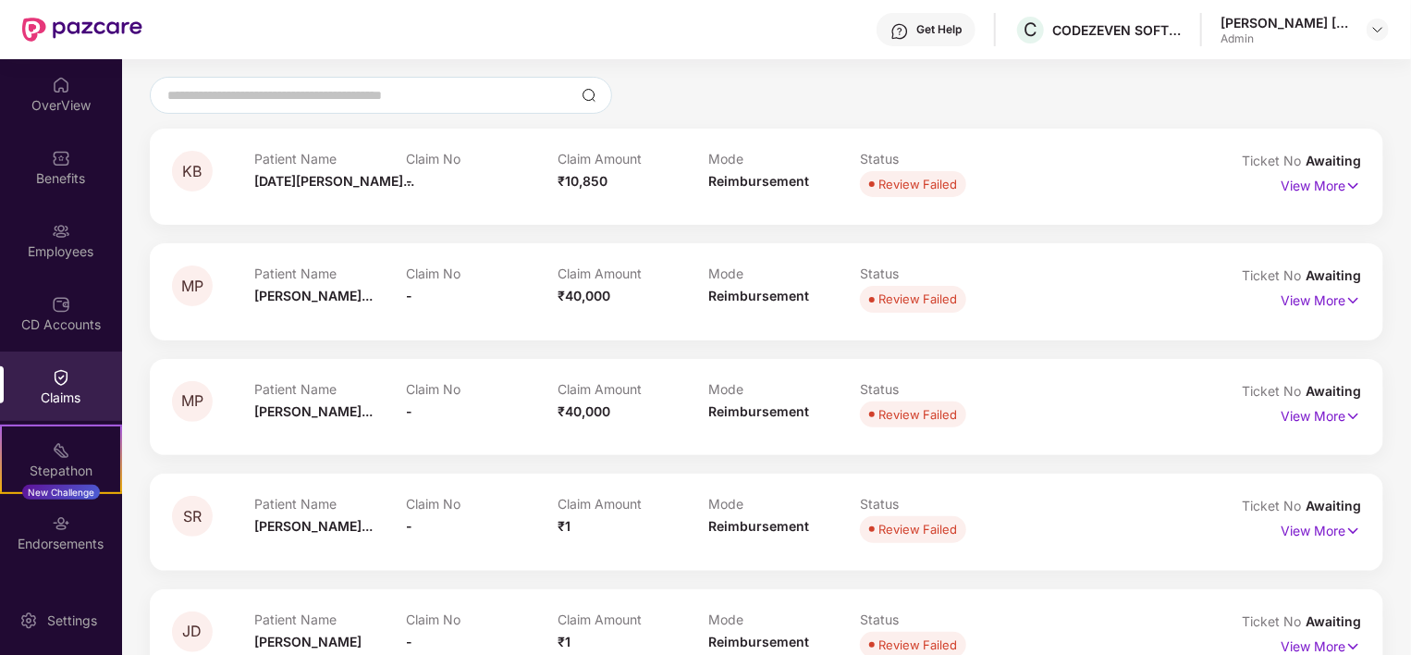
scroll to position [0, 0]
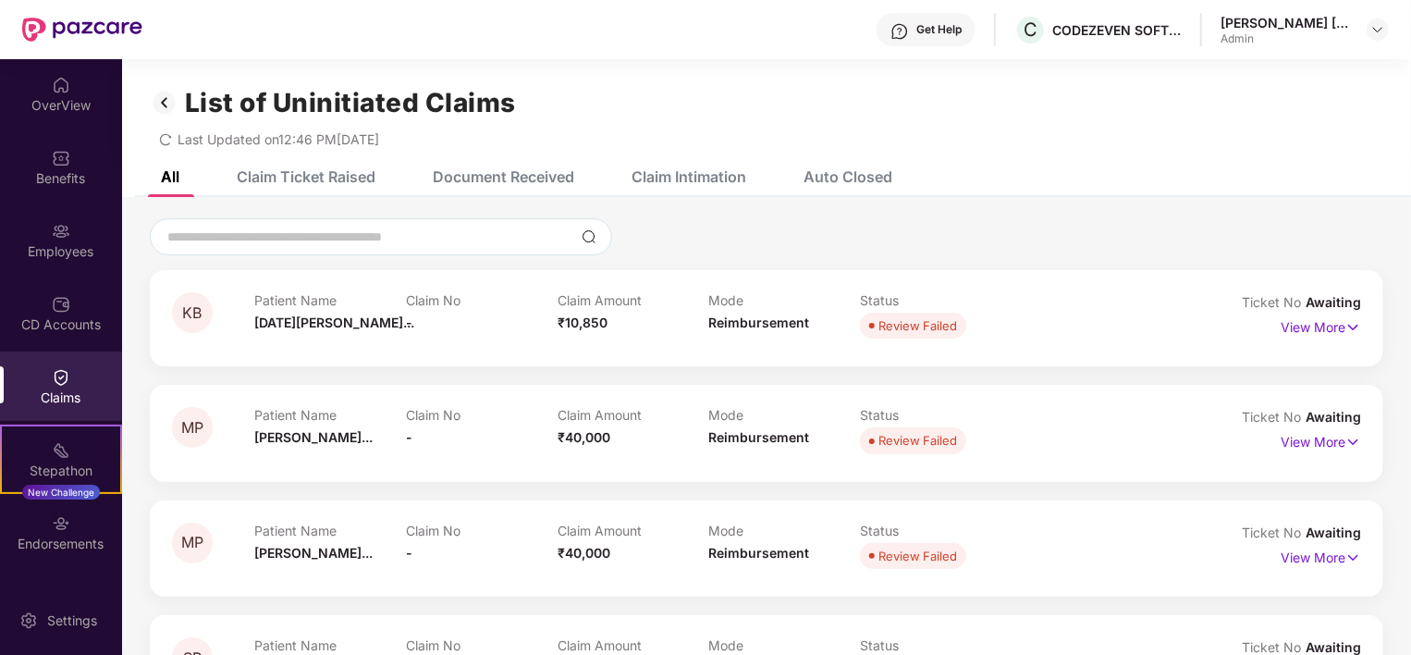
click at [281, 175] on div "Claim Ticket Raised" at bounding box center [306, 176] width 139 height 18
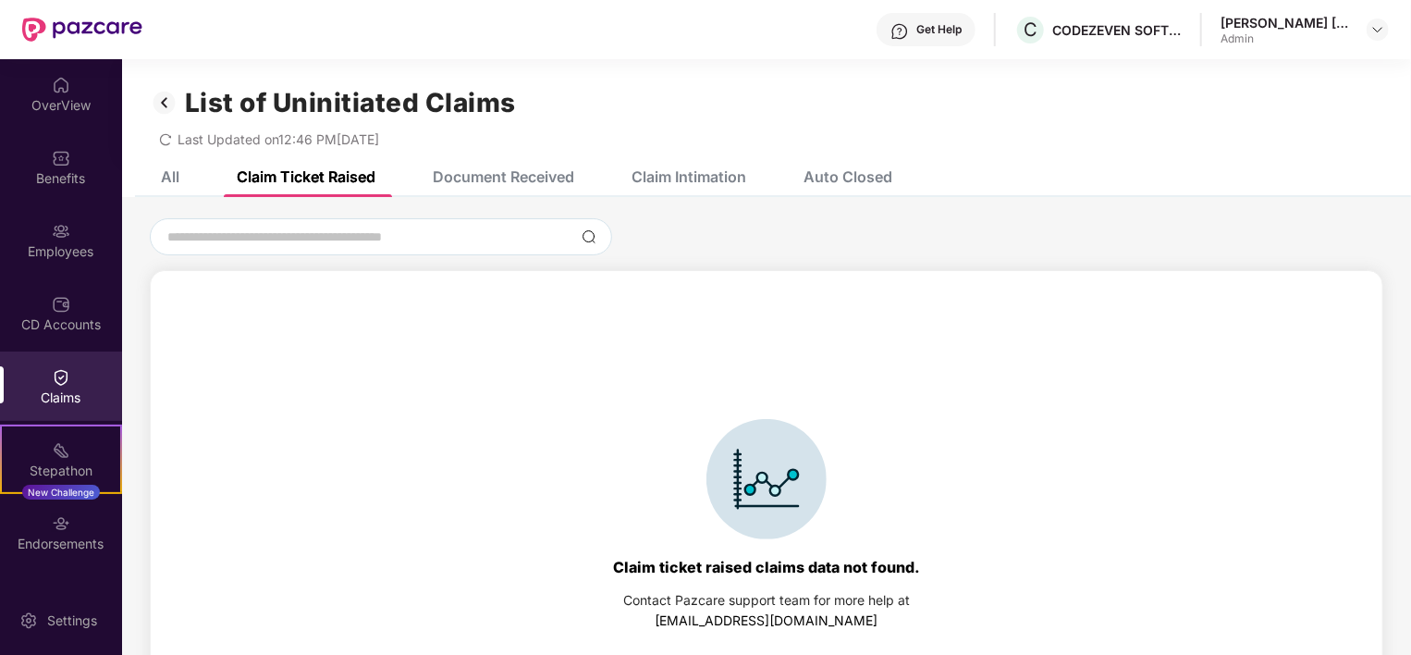
click at [166, 179] on div "All" at bounding box center [170, 176] width 18 height 18
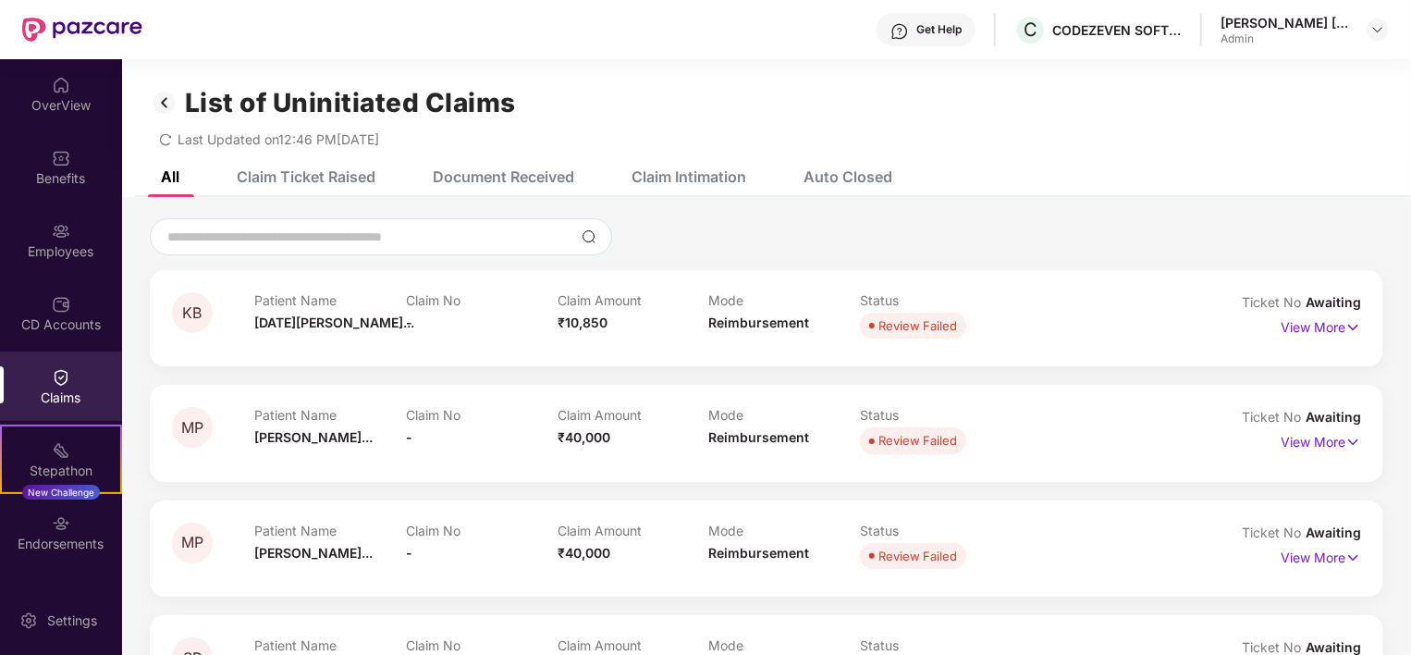
click at [65, 375] on img at bounding box center [61, 377] width 18 height 18
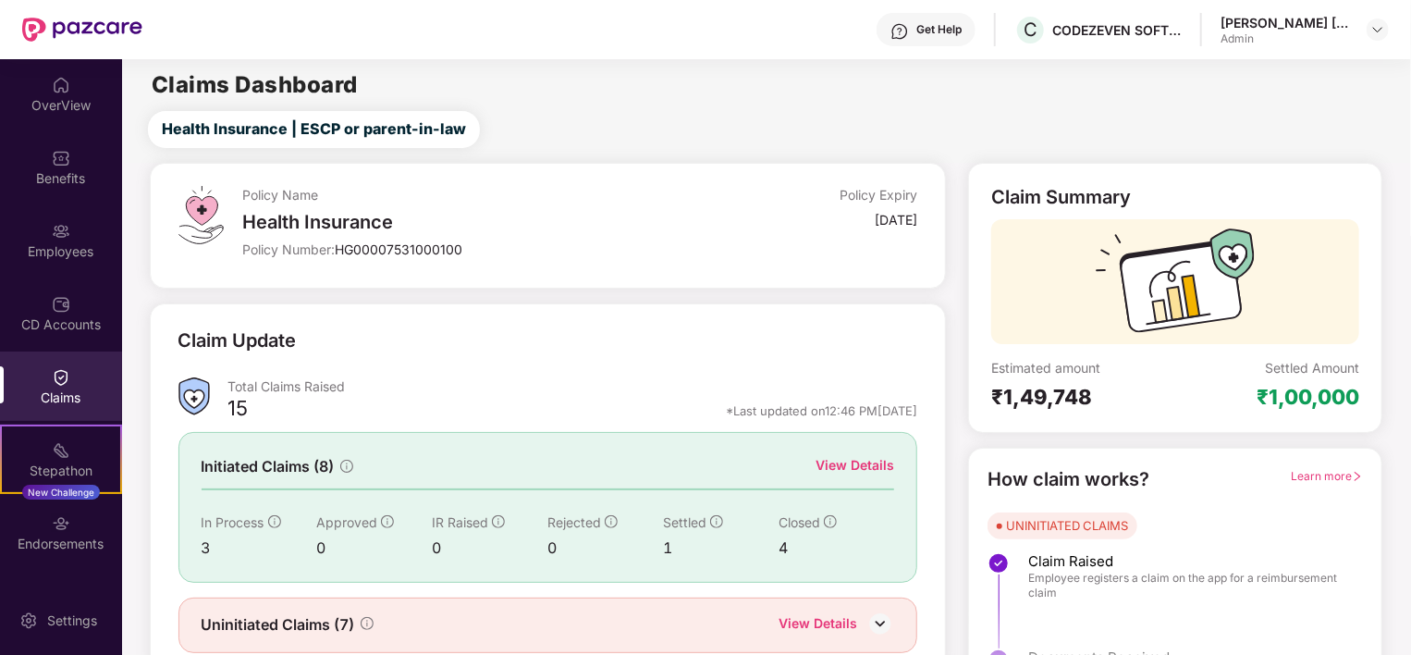
scroll to position [68, 0]
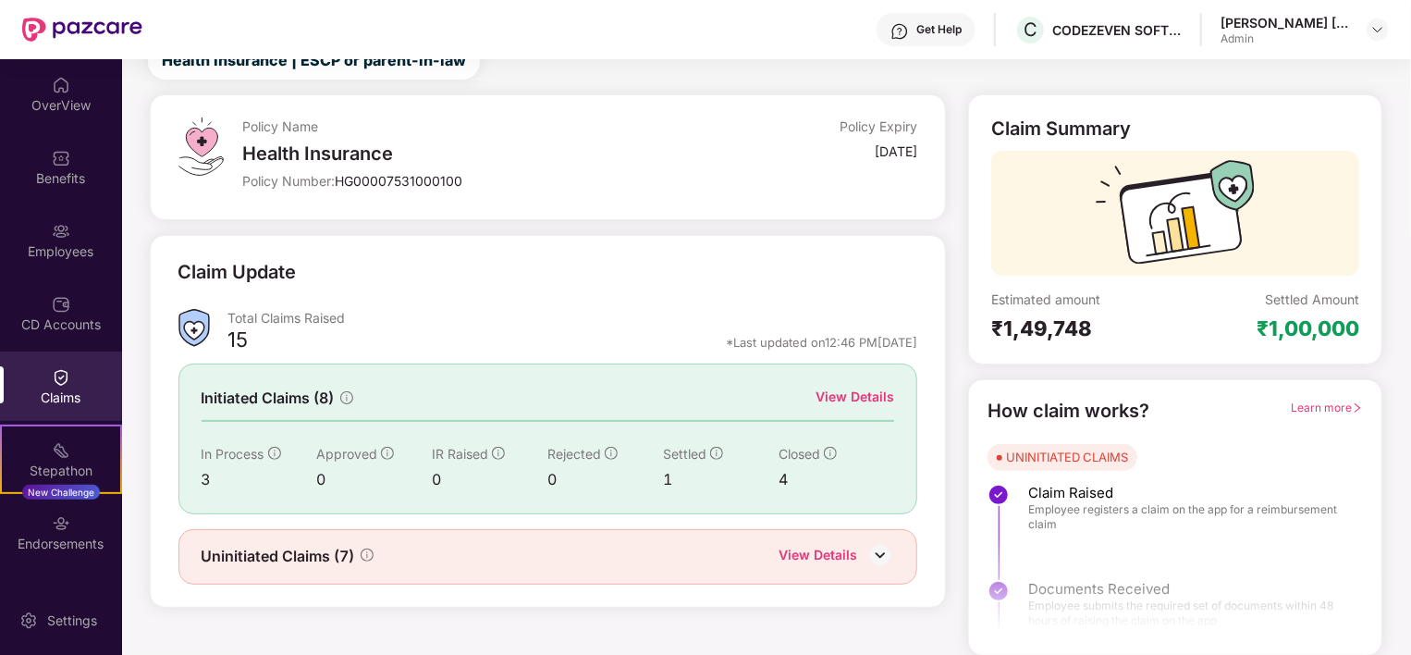
click at [877, 547] on img at bounding box center [881, 555] width 28 height 28
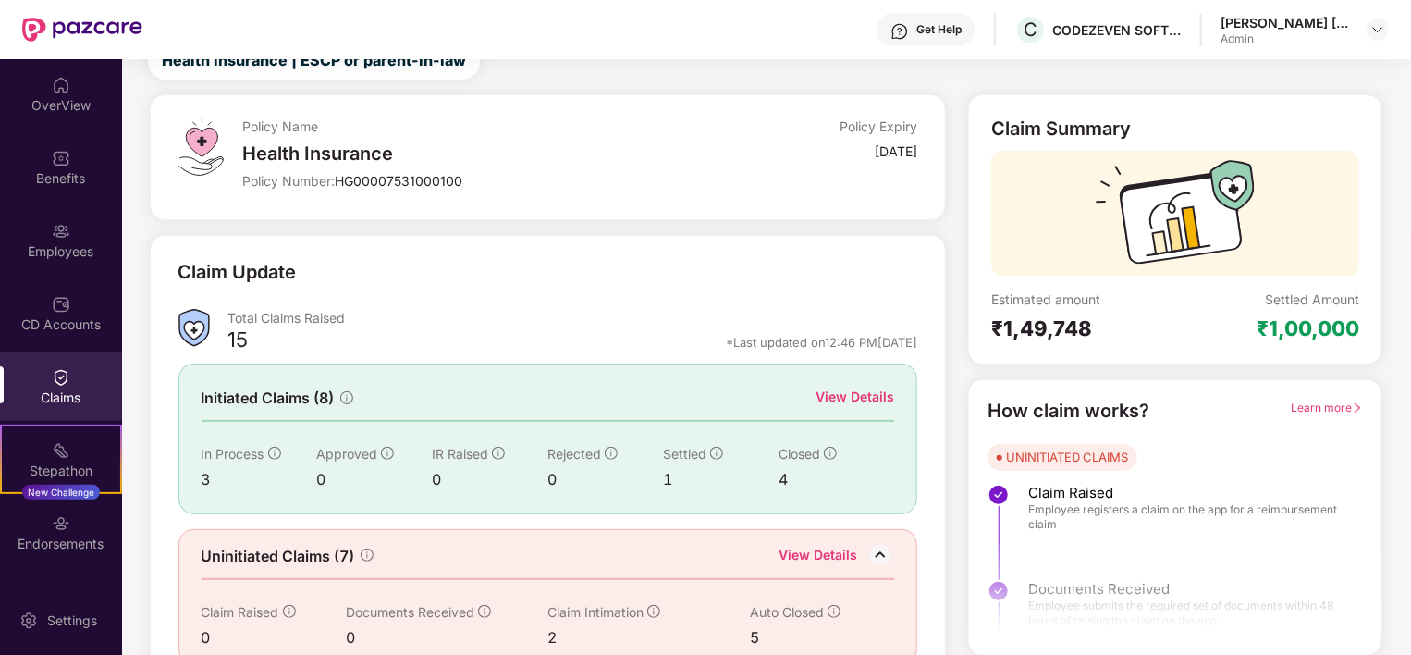
scroll to position [99, 0]
